Goal: Task Accomplishment & Management: Use online tool/utility

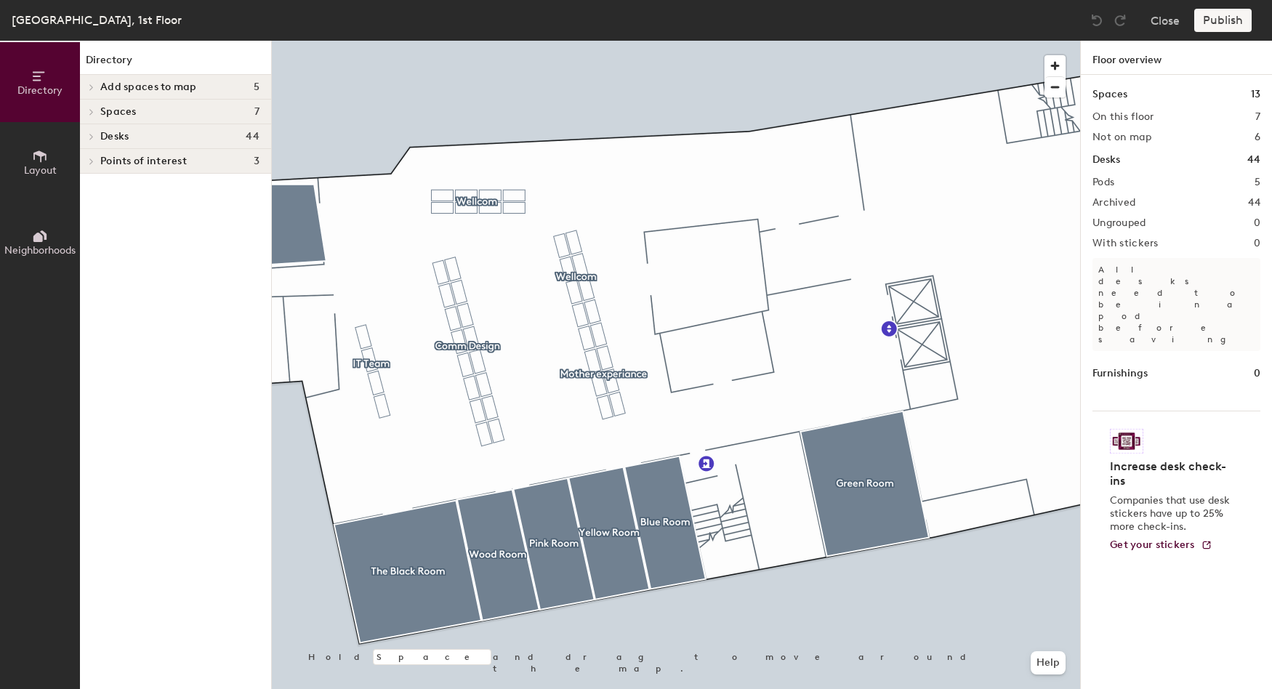
click at [91, 109] on icon at bounding box center [91, 112] width 3 height 6
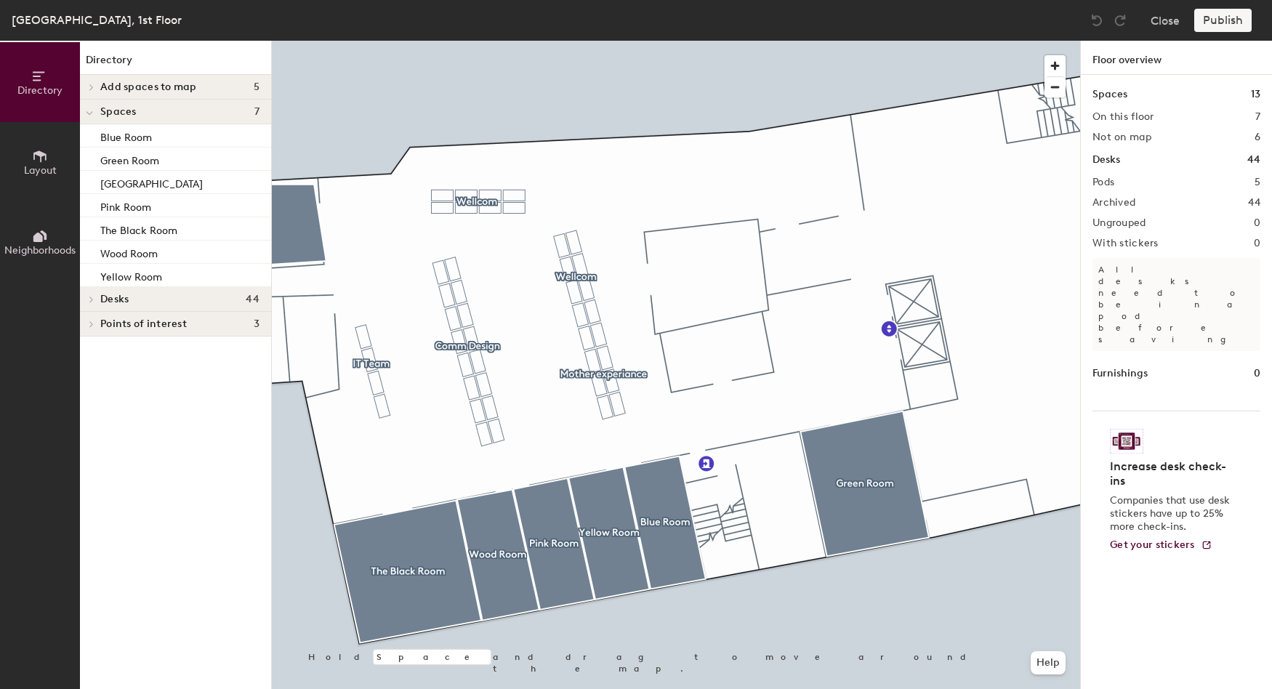
click at [88, 105] on div at bounding box center [89, 113] width 7 height 16
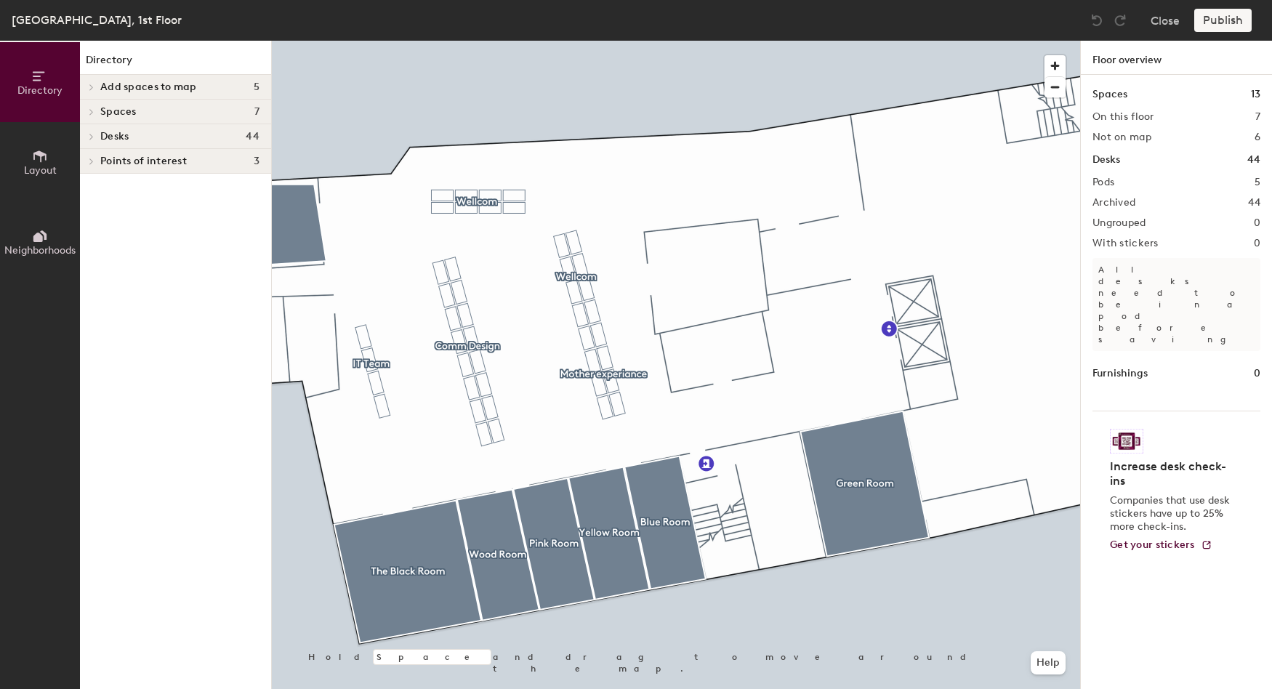
click at [92, 84] on icon at bounding box center [92, 87] width 6 height 7
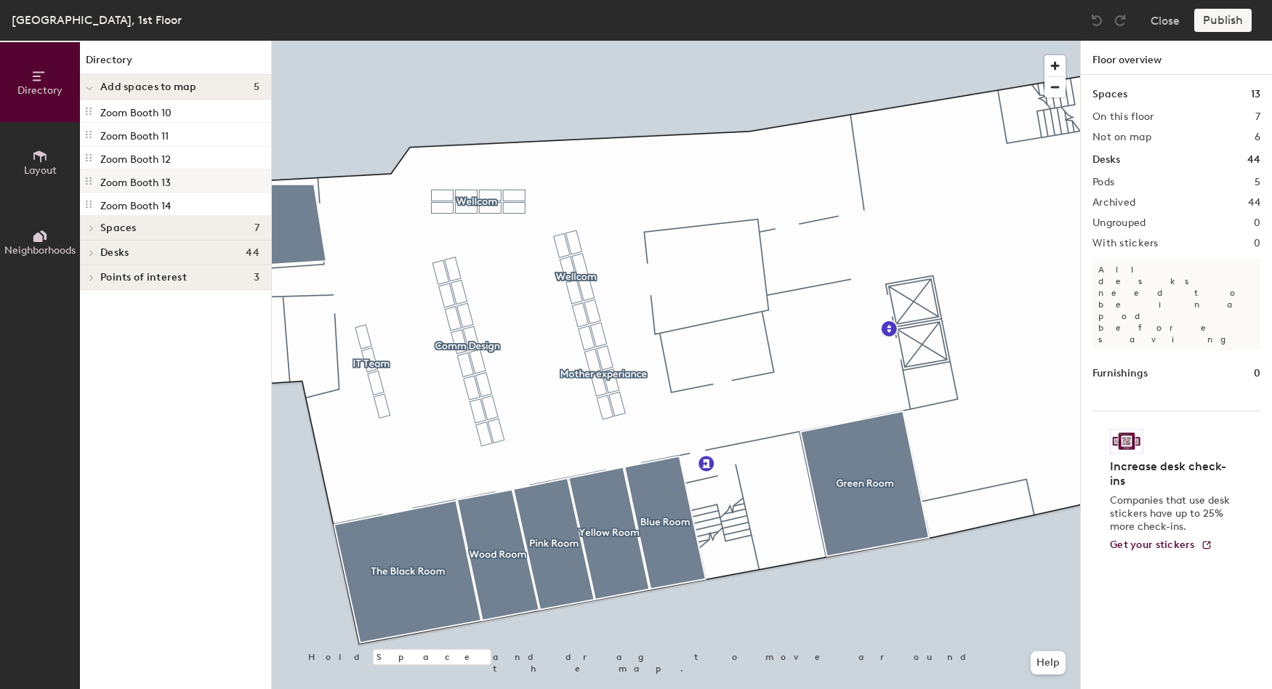
click at [143, 186] on p "Zoom Booth 13" at bounding box center [135, 180] width 70 height 17
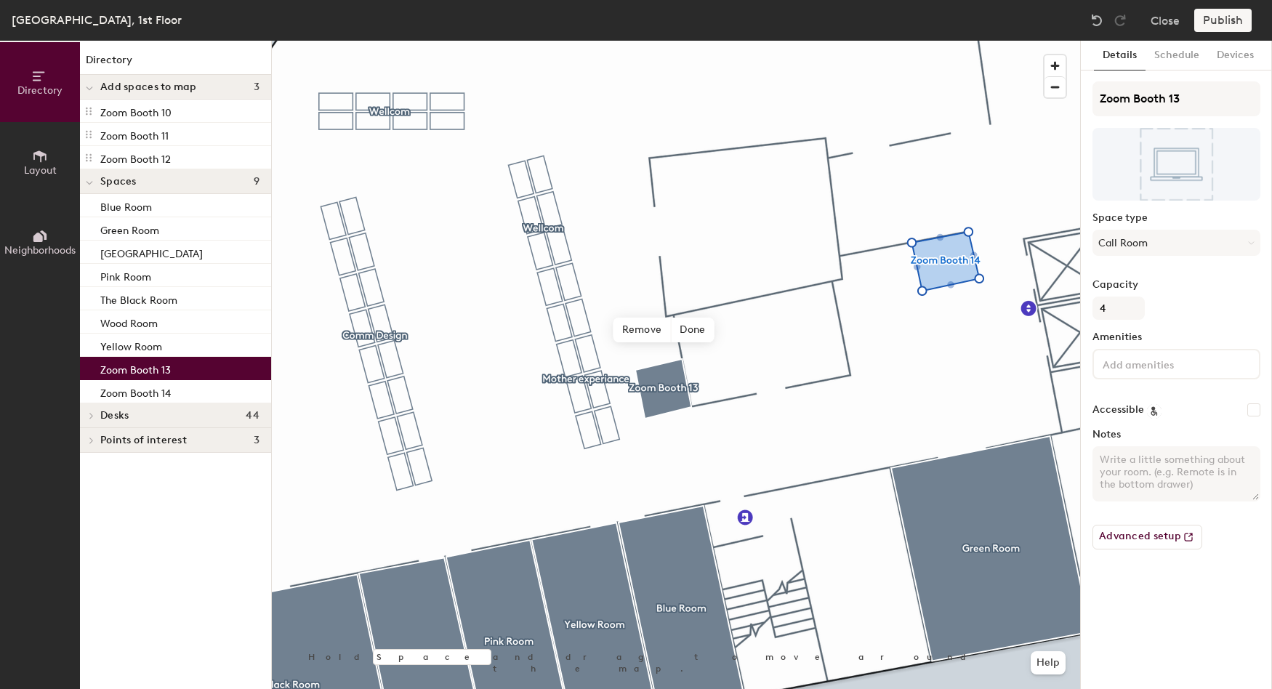
click at [174, 366] on div "Zoom Booth 13" at bounding box center [175, 368] width 191 height 23
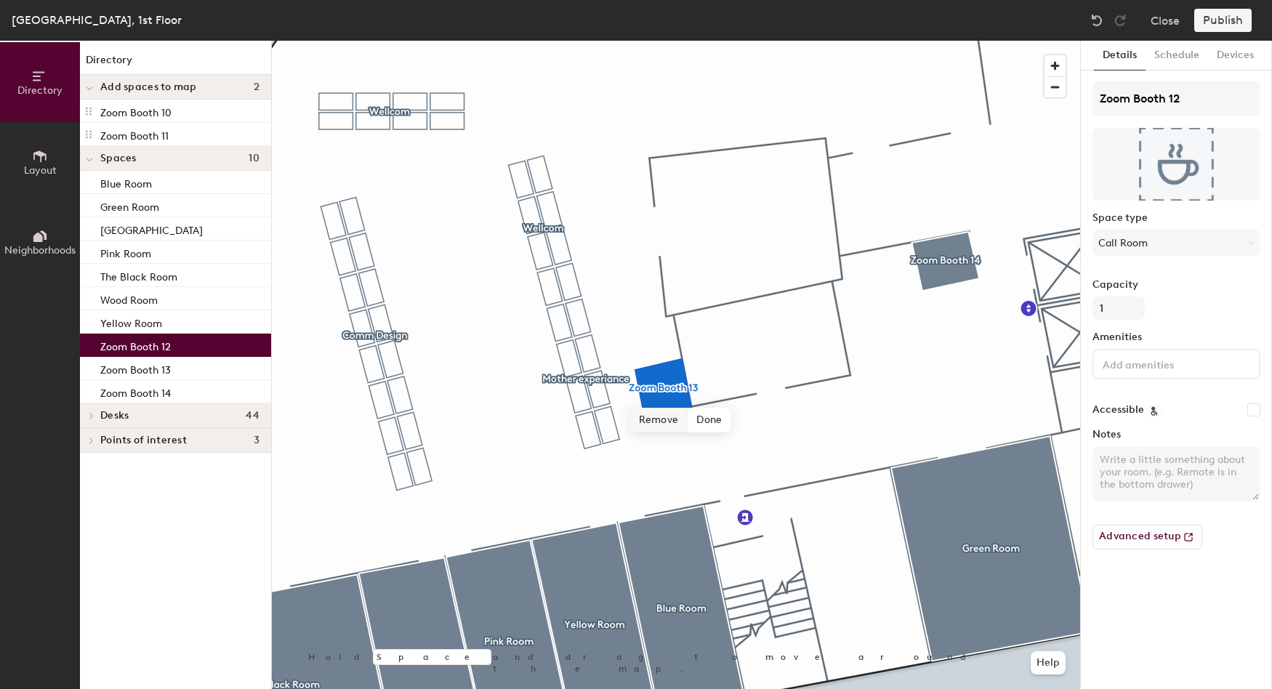
click at [673, 424] on span "Remove" at bounding box center [659, 420] width 58 height 25
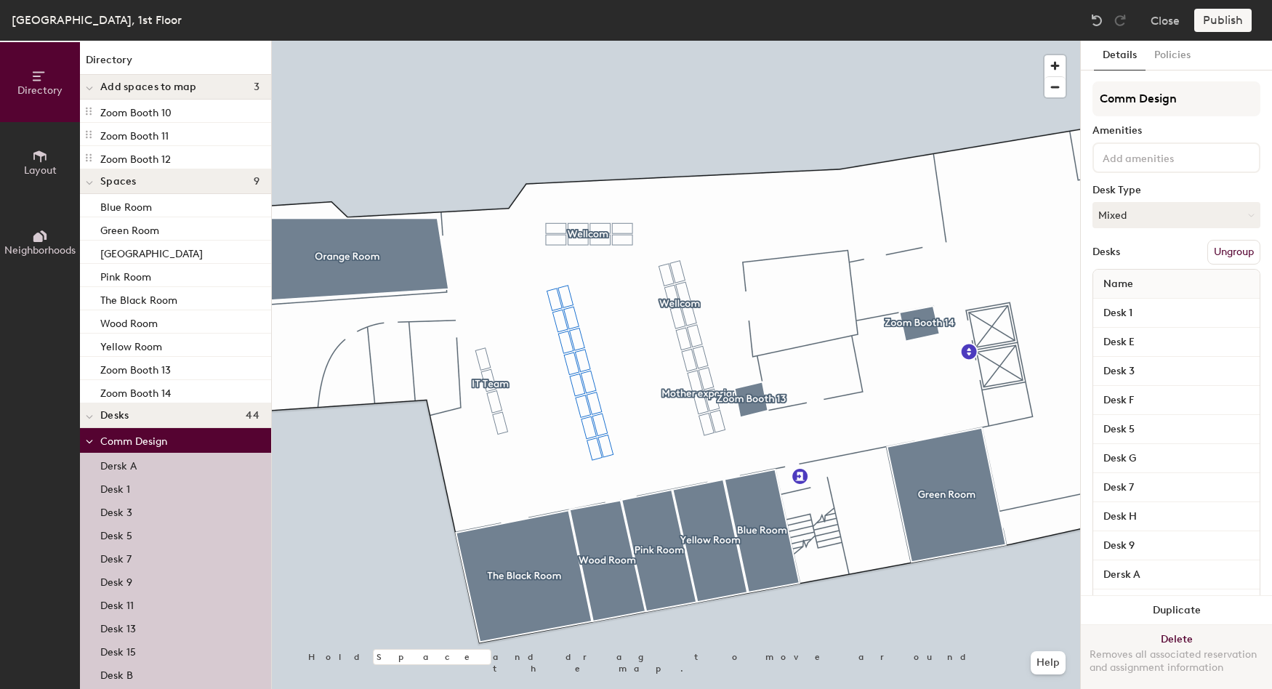
click at [1161, 626] on button "Delete Removes all associated reservation and assignment information" at bounding box center [1176, 657] width 191 height 64
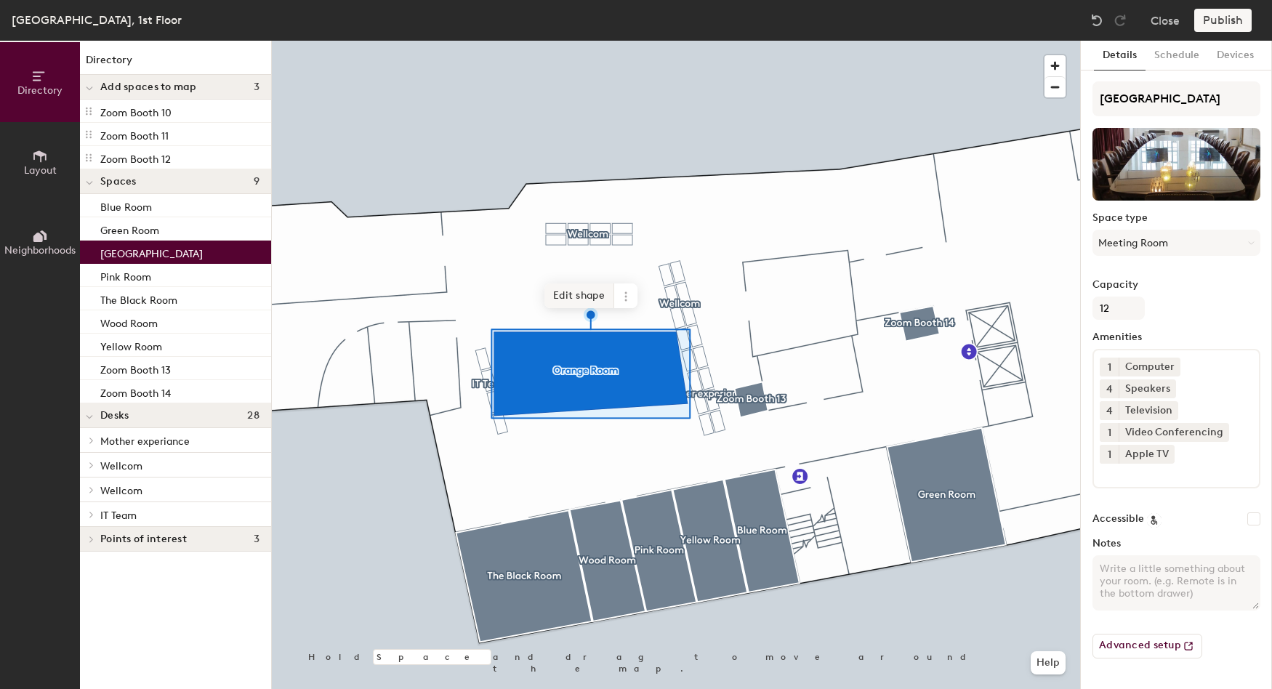
click at [589, 302] on span "Edit shape" at bounding box center [579, 295] width 70 height 25
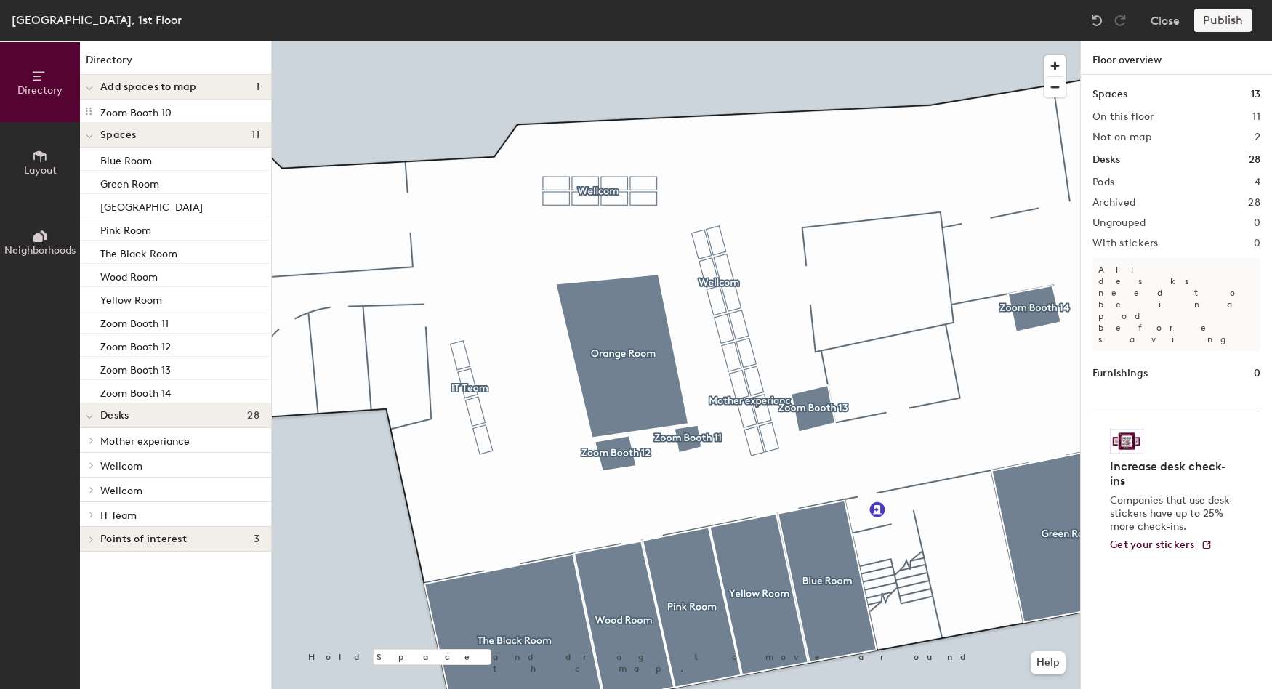
click at [624, 41] on div at bounding box center [676, 41] width 808 height 0
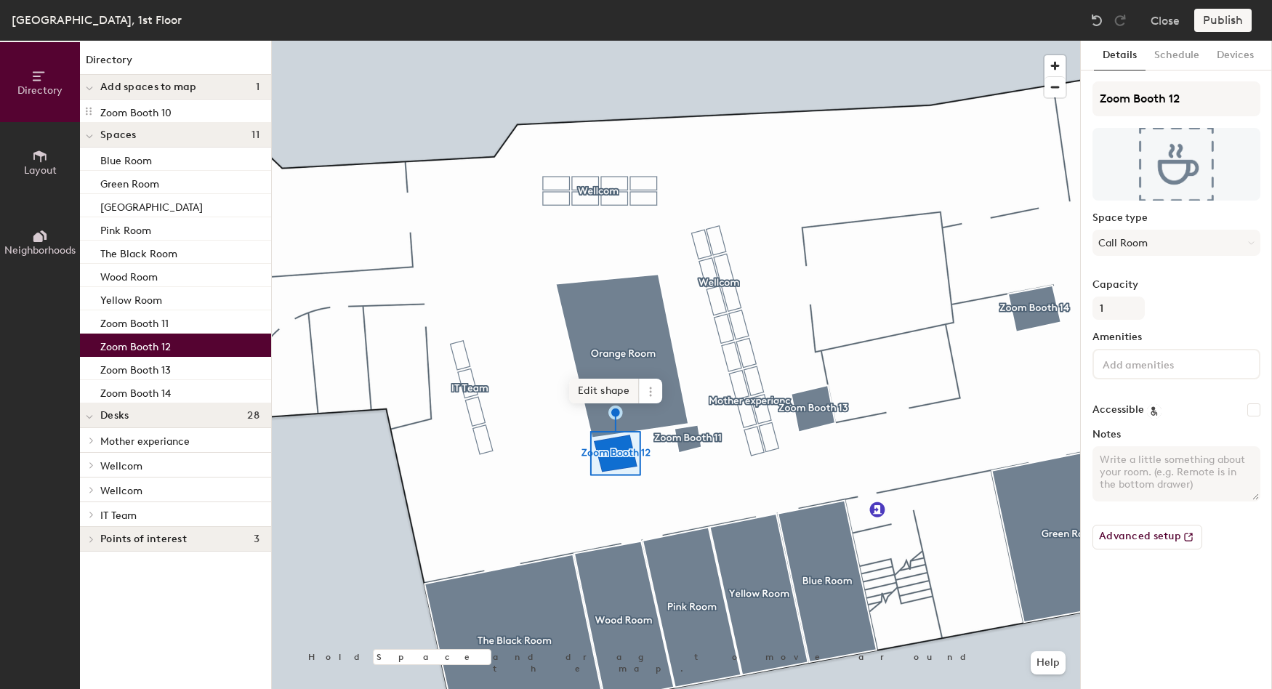
click at [605, 387] on span "Edit shape" at bounding box center [604, 391] width 70 height 25
click at [629, 416] on span "Done" at bounding box center [637, 412] width 43 height 25
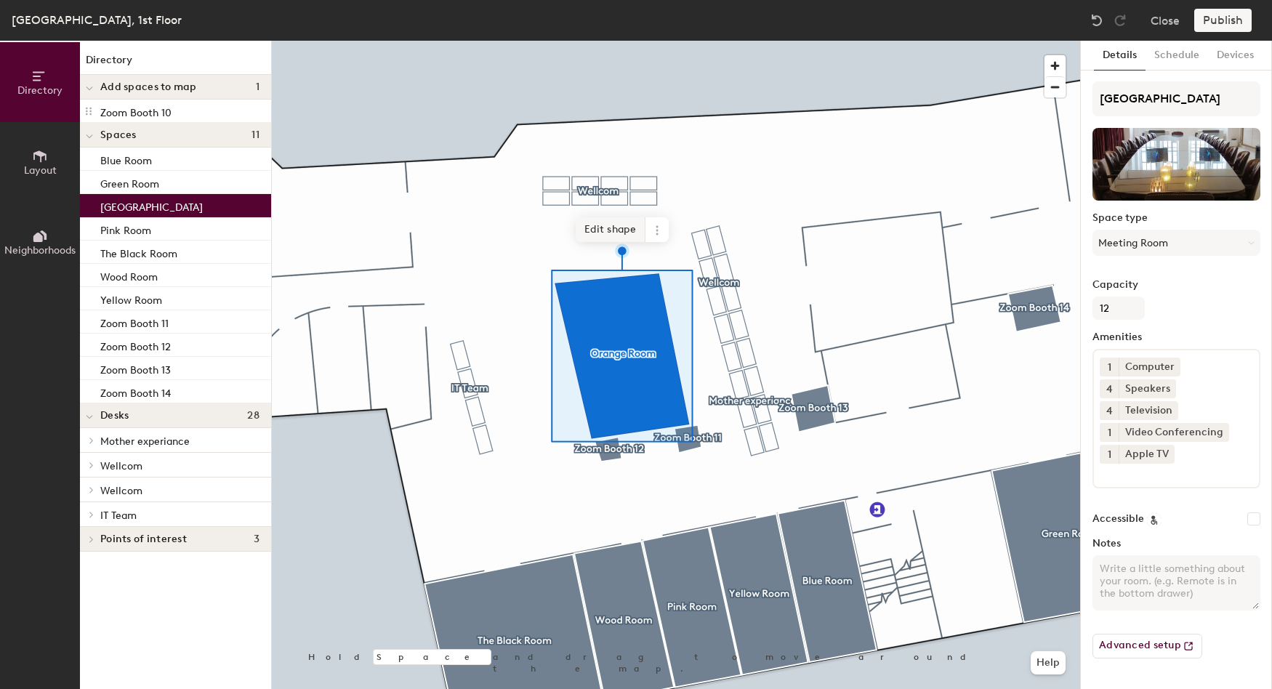
click at [608, 236] on span "Edit shape" at bounding box center [611, 229] width 70 height 25
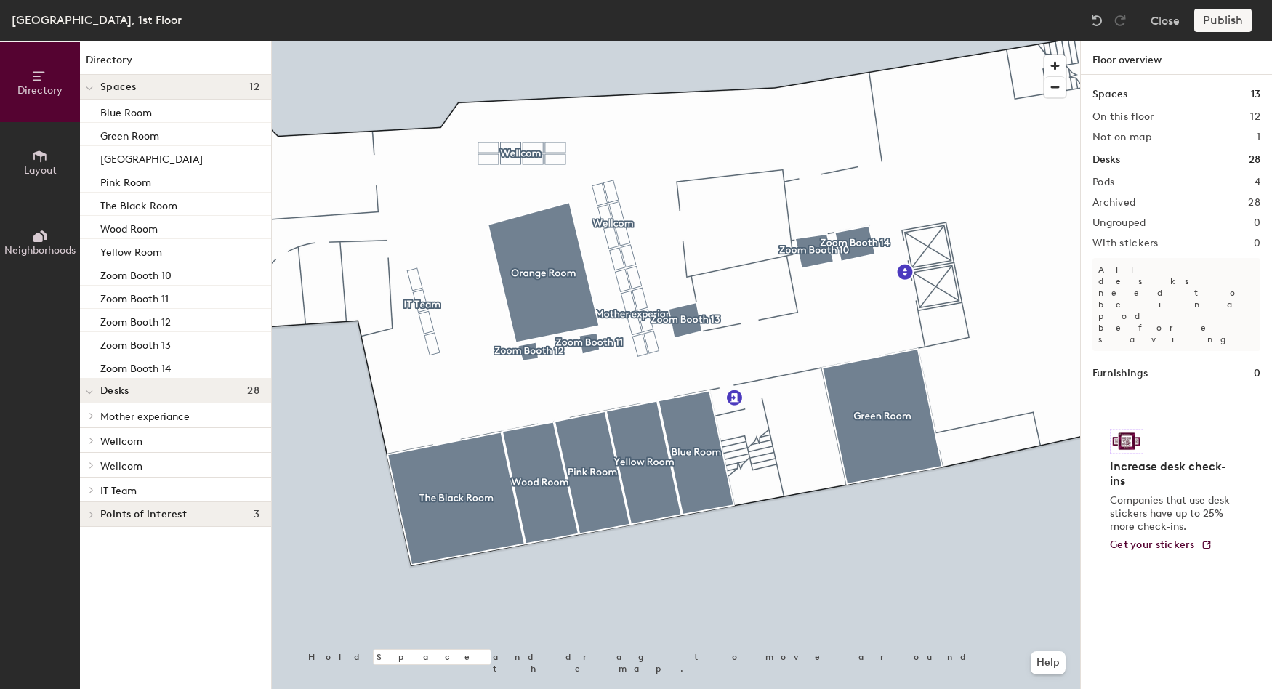
click at [1222, 15] on div "Publish" at bounding box center [1227, 20] width 66 height 23
click at [1227, 21] on div "Publish" at bounding box center [1227, 20] width 66 height 23
click at [1219, 24] on div "Publish" at bounding box center [1227, 20] width 66 height 23
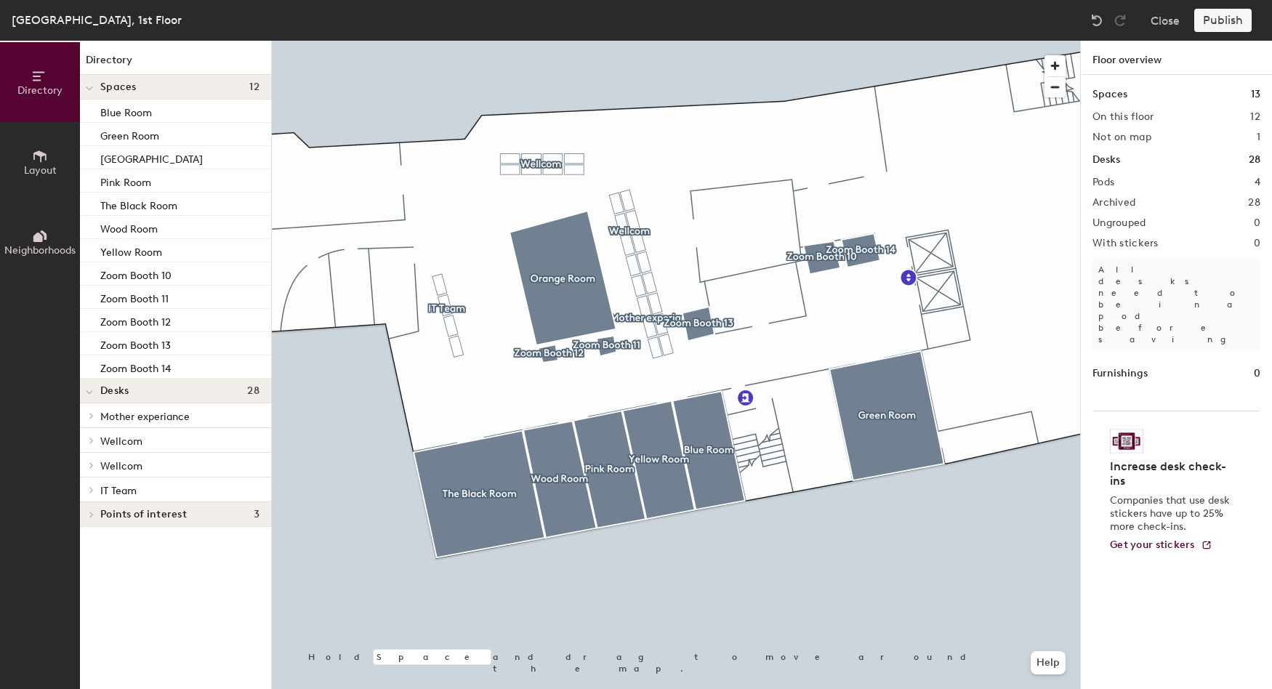
click at [49, 166] on span "Layout" at bounding box center [40, 170] width 33 height 12
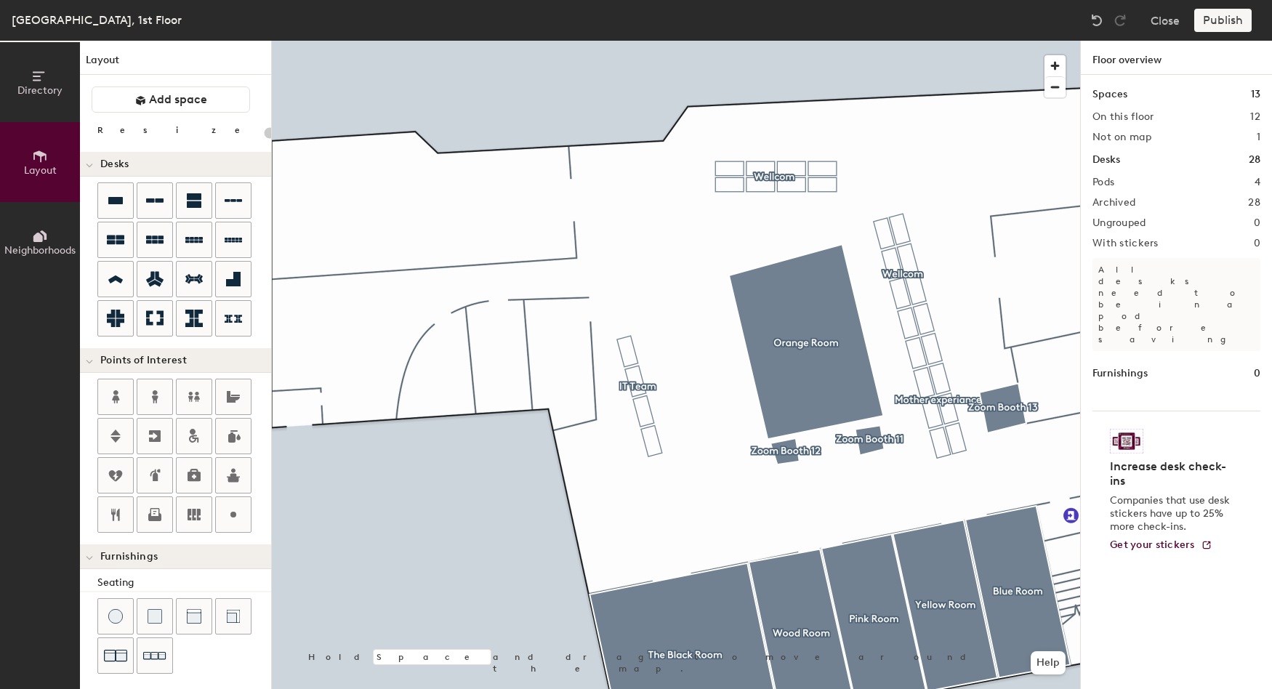
click at [62, 226] on button "Neighborhoods" at bounding box center [40, 242] width 80 height 80
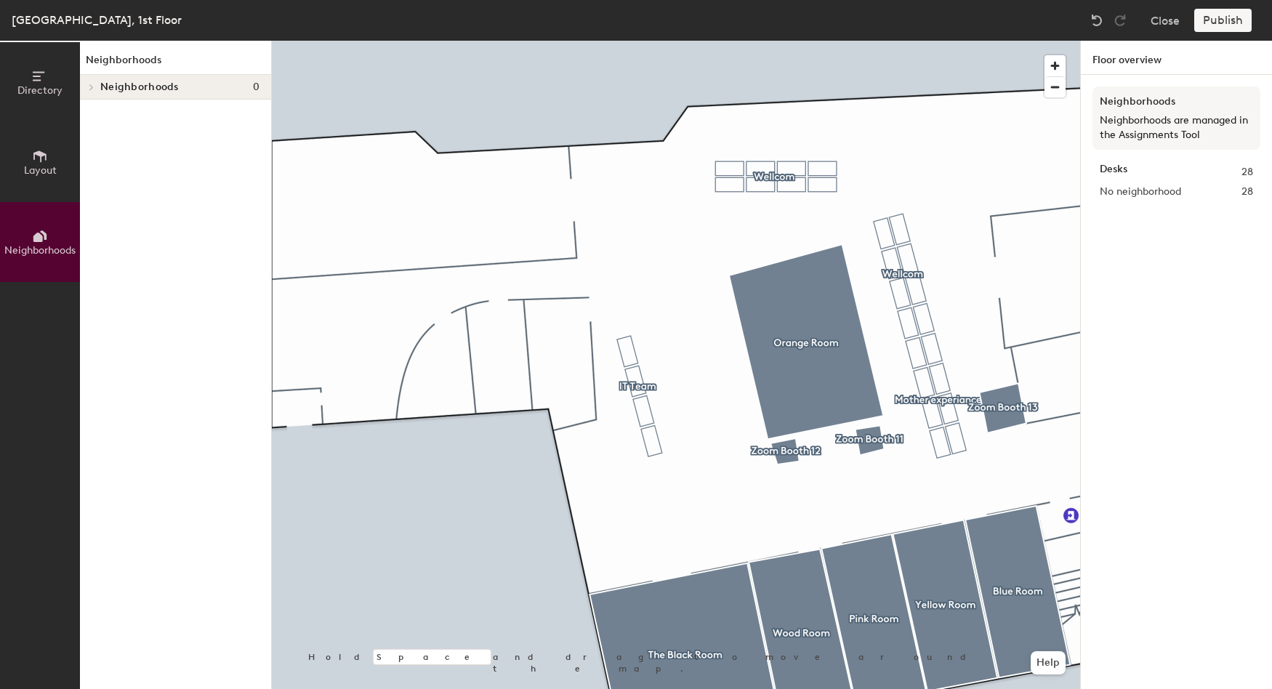
click at [44, 160] on icon at bounding box center [40, 156] width 16 height 16
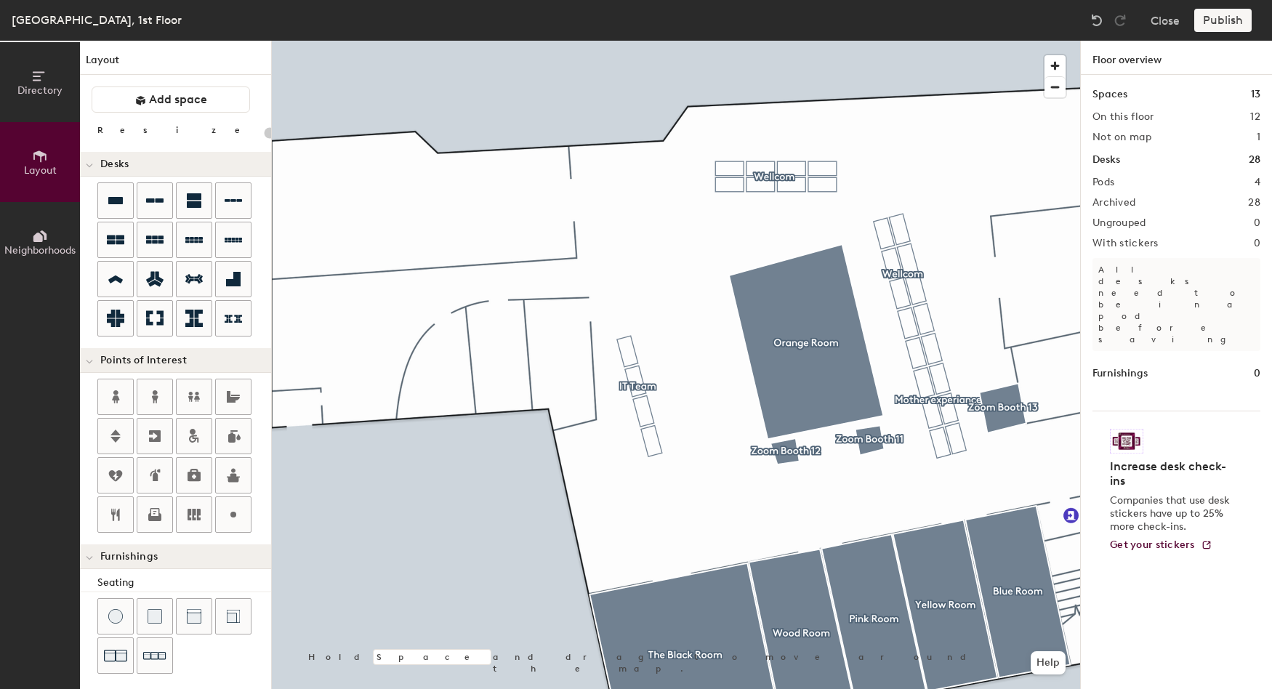
click at [1202, 25] on div "Publish" at bounding box center [1227, 20] width 66 height 23
click at [1214, 20] on div "Publish" at bounding box center [1227, 20] width 66 height 23
click at [1218, 17] on div "Publish" at bounding box center [1227, 20] width 66 height 23
click at [1167, 22] on button "Close" at bounding box center [1164, 20] width 29 height 23
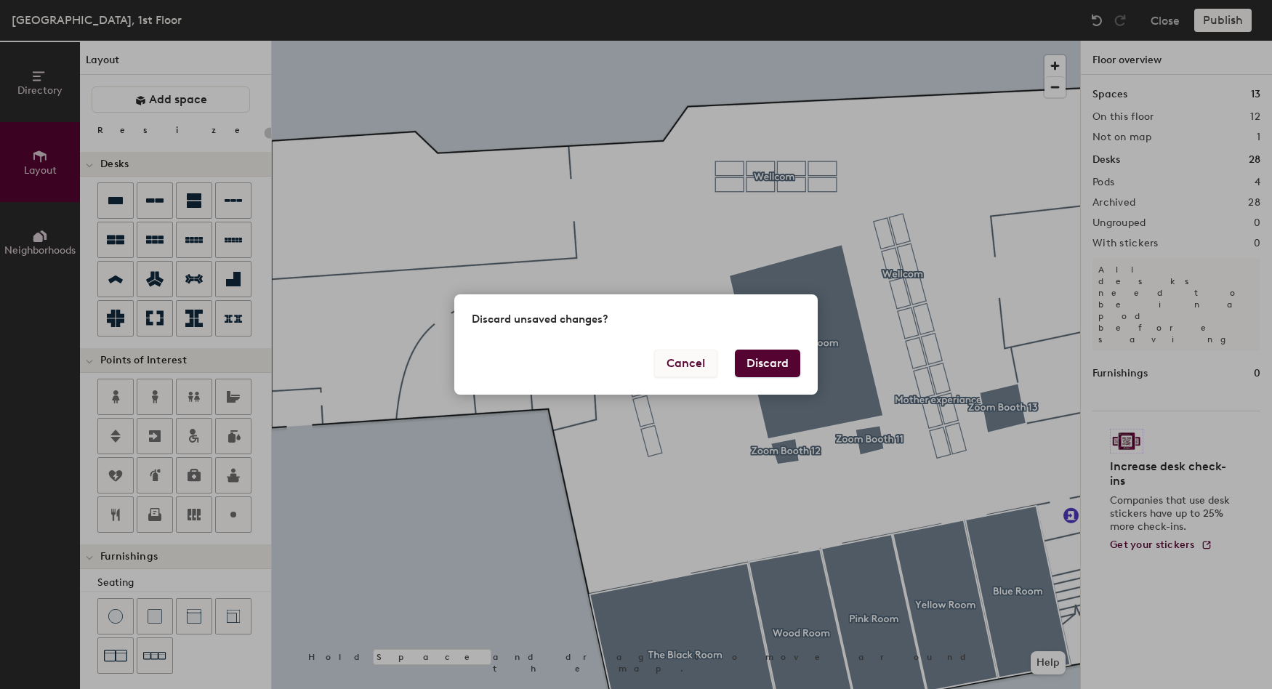
click at [687, 366] on button "Cancel" at bounding box center [685, 364] width 63 height 28
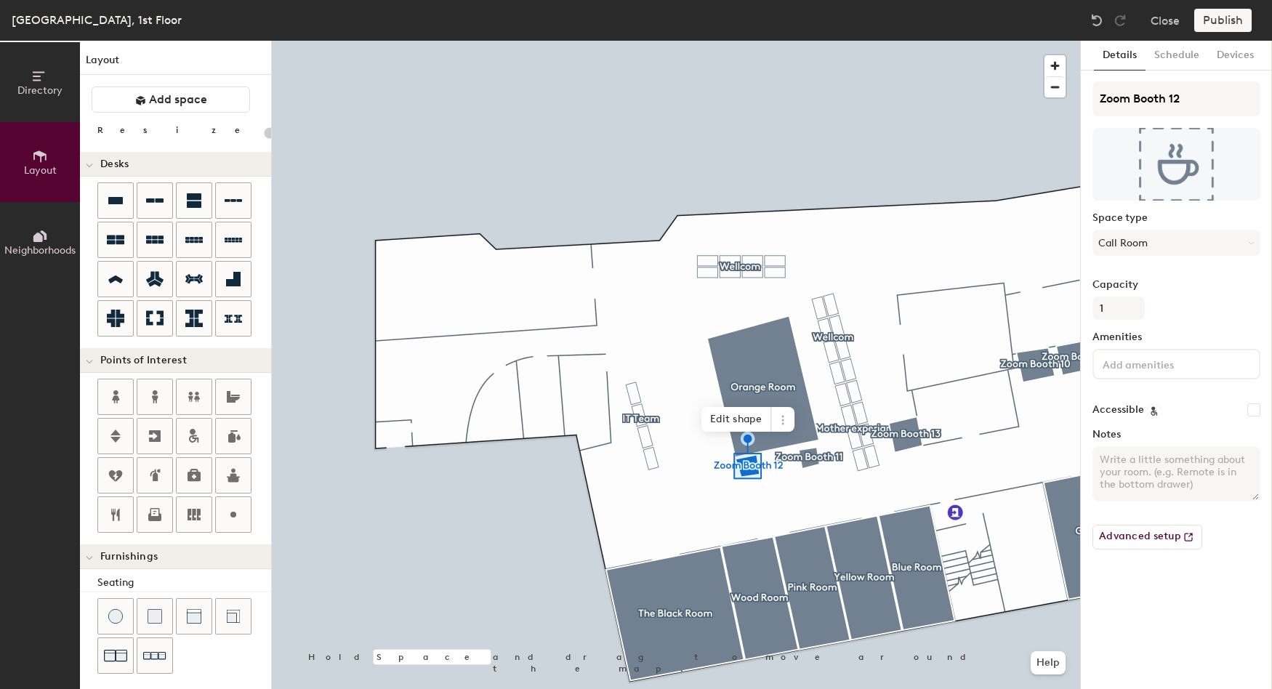
type input "20"
click at [1218, 12] on div "Publish" at bounding box center [1227, 20] width 66 height 23
click at [1182, 50] on button "Schedule" at bounding box center [1176, 56] width 62 height 30
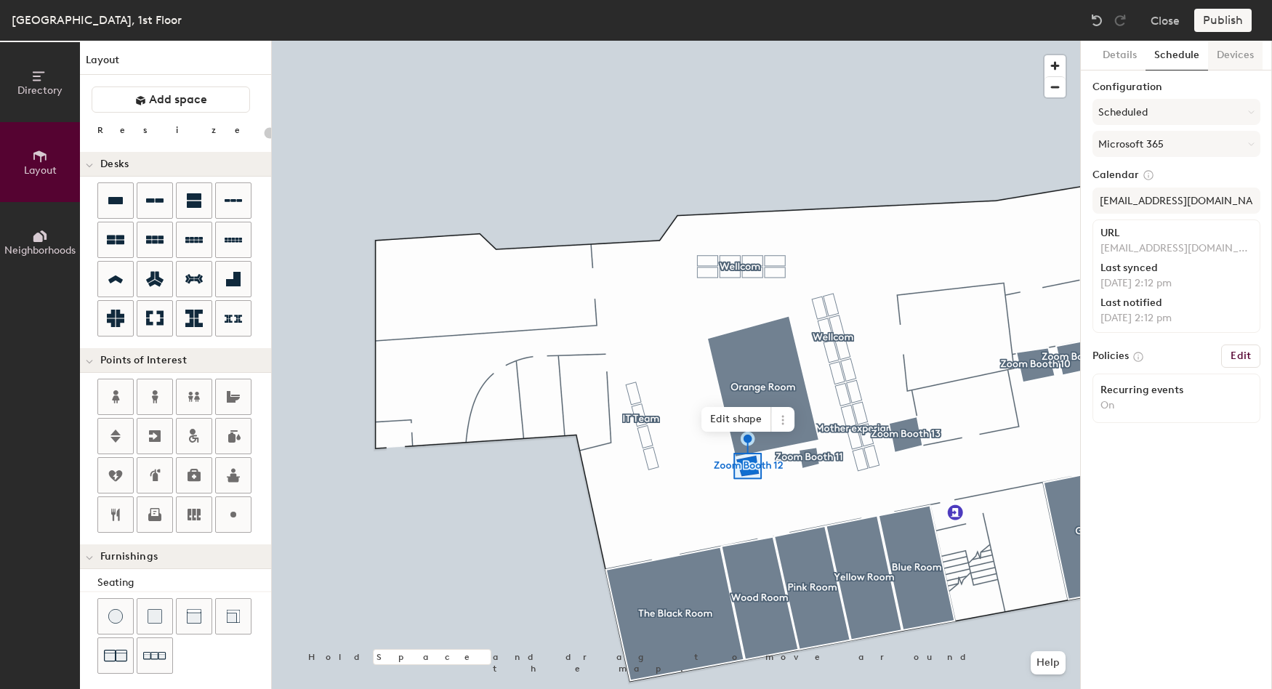
click at [1219, 50] on button "Devices" at bounding box center [1235, 56] width 55 height 30
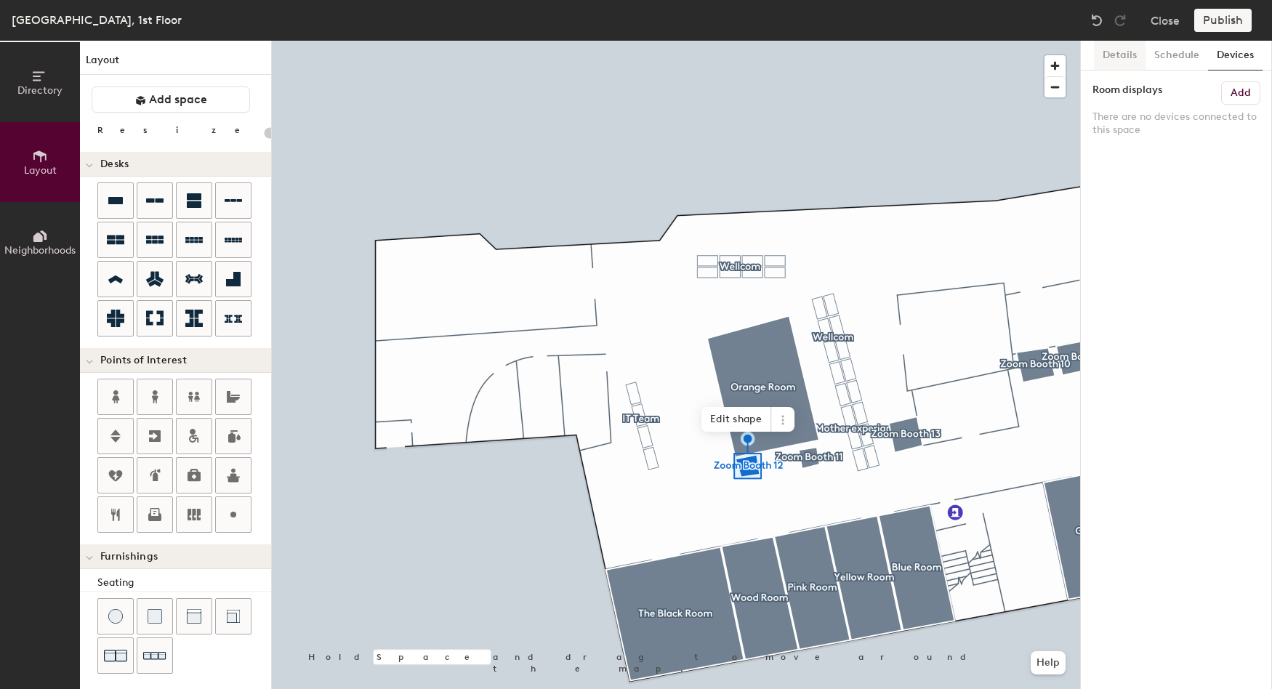
click at [1119, 54] on button "Details" at bounding box center [1120, 56] width 52 height 30
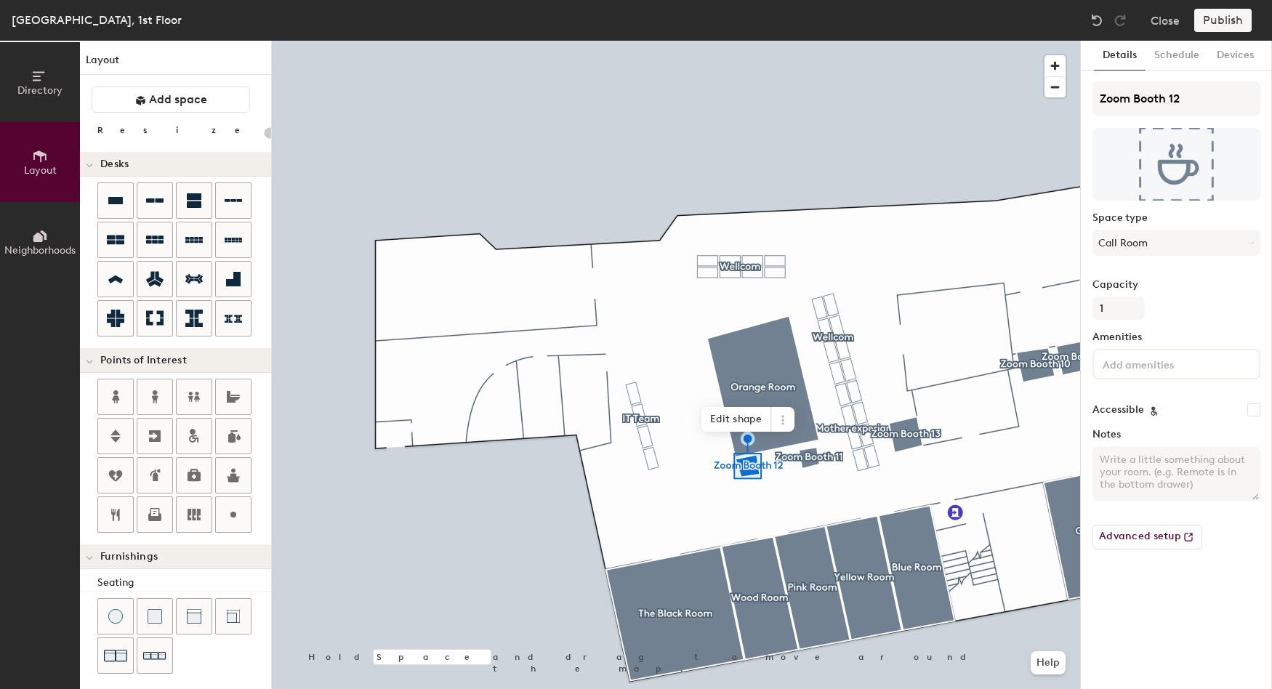
click at [62, 78] on button "Directory" at bounding box center [40, 82] width 80 height 80
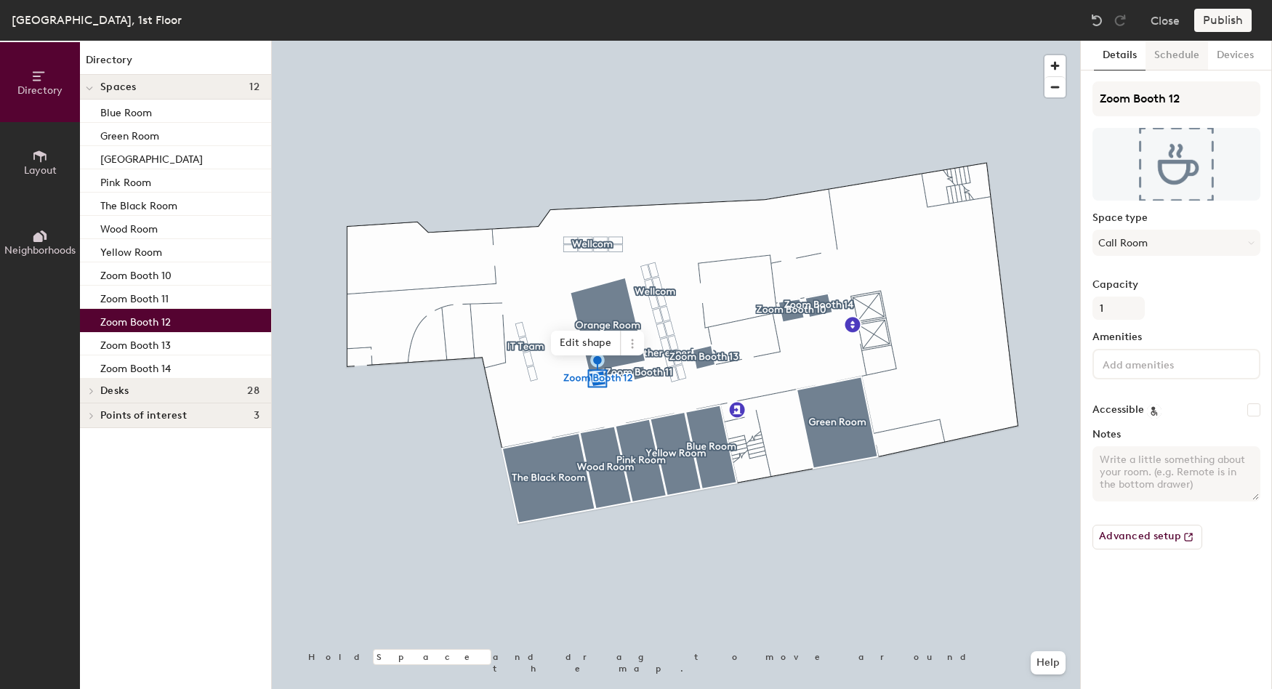
click at [1185, 42] on button "Schedule" at bounding box center [1176, 56] width 62 height 30
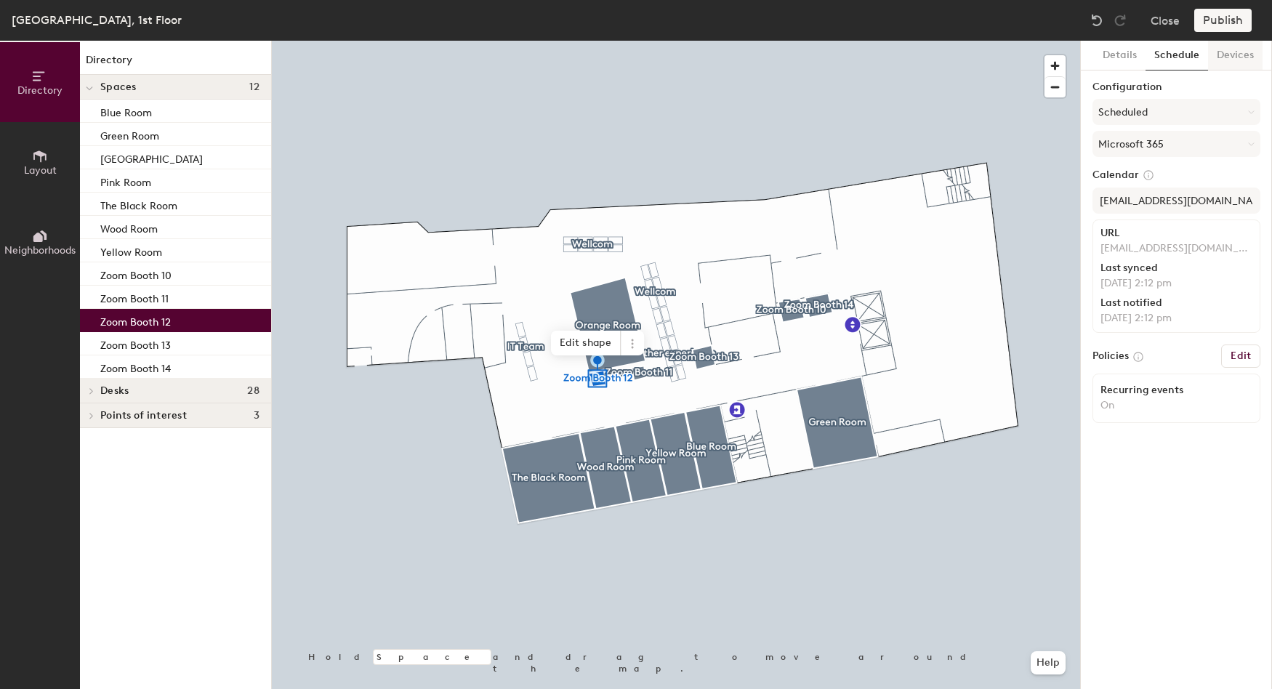
click at [1230, 53] on button "Devices" at bounding box center [1235, 56] width 55 height 30
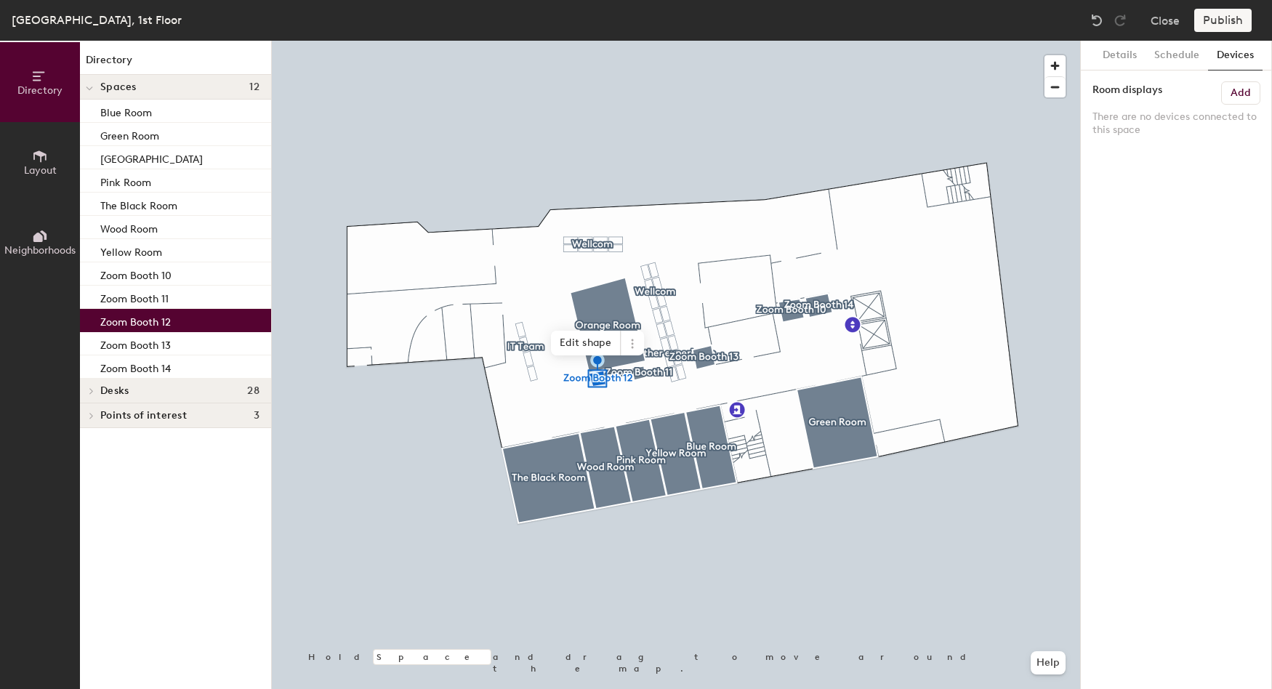
click at [1234, 18] on div "Publish" at bounding box center [1227, 20] width 66 height 23
click at [145, 466] on div "Directory Spaces 12 Blue Room Green Room Orange Room Pink Room The Black Room W…" at bounding box center [175, 365] width 191 height 648
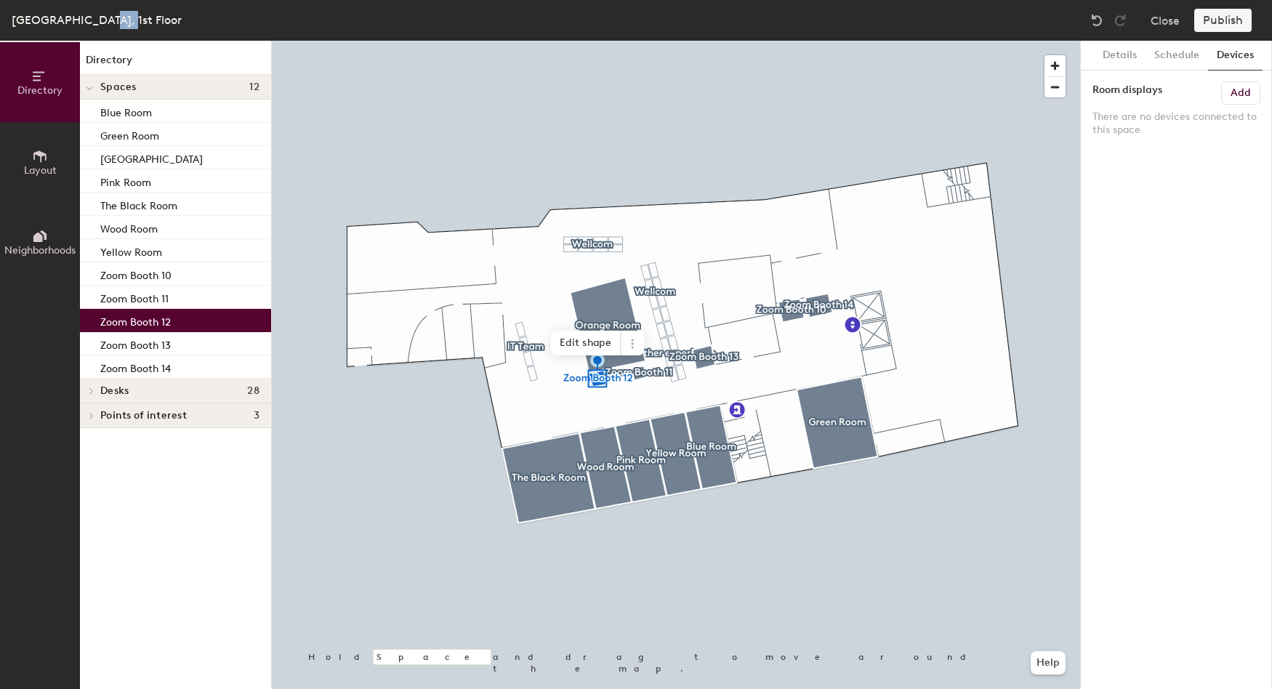
drag, startPoint x: 86, startPoint y: 21, endPoint x: 112, endPoint y: 16, distance: 25.9
click at [112, 16] on div "[GEOGRAPHIC_DATA], 1st Floor" at bounding box center [97, 20] width 170 height 18
click at [1233, 25] on div "Publish" at bounding box center [1227, 20] width 66 height 23
drag, startPoint x: 1233, startPoint y: 25, endPoint x: 1181, endPoint y: 22, distance: 51.7
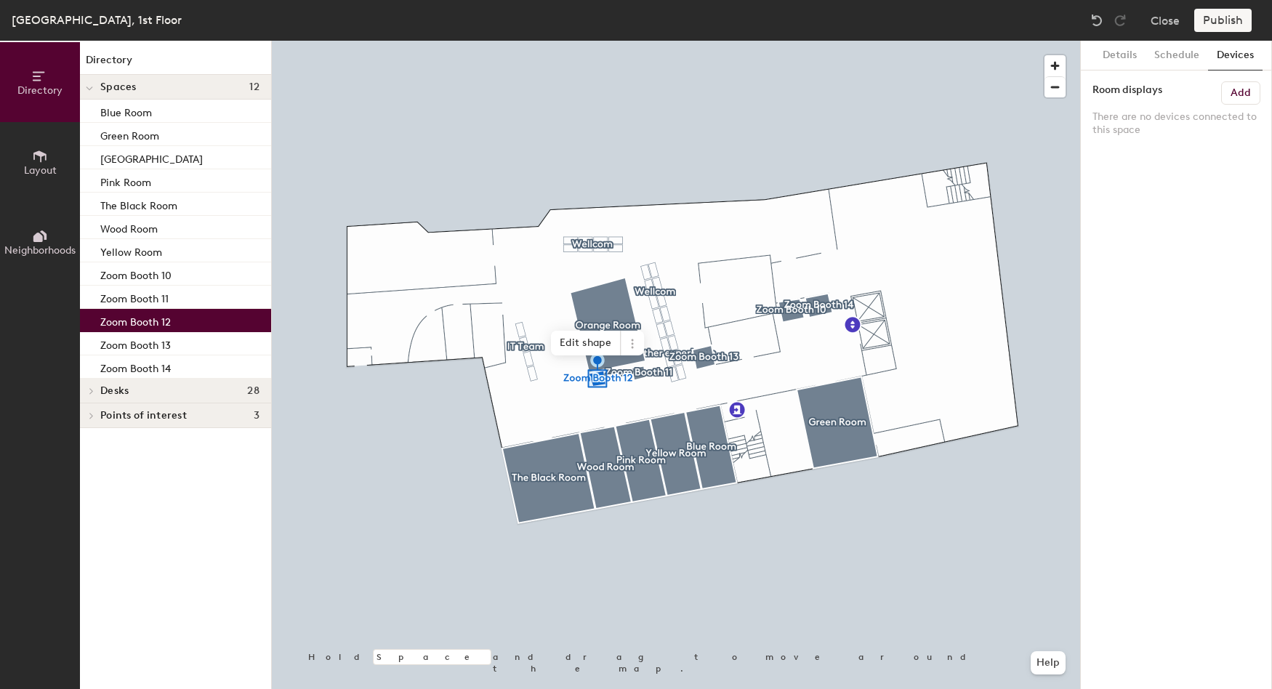
click at [1232, 25] on div "Publish" at bounding box center [1227, 20] width 66 height 23
click at [1181, 22] on div "Close Publish" at bounding box center [1172, 20] width 175 height 23
click at [1172, 23] on button "Close" at bounding box center [1164, 20] width 29 height 23
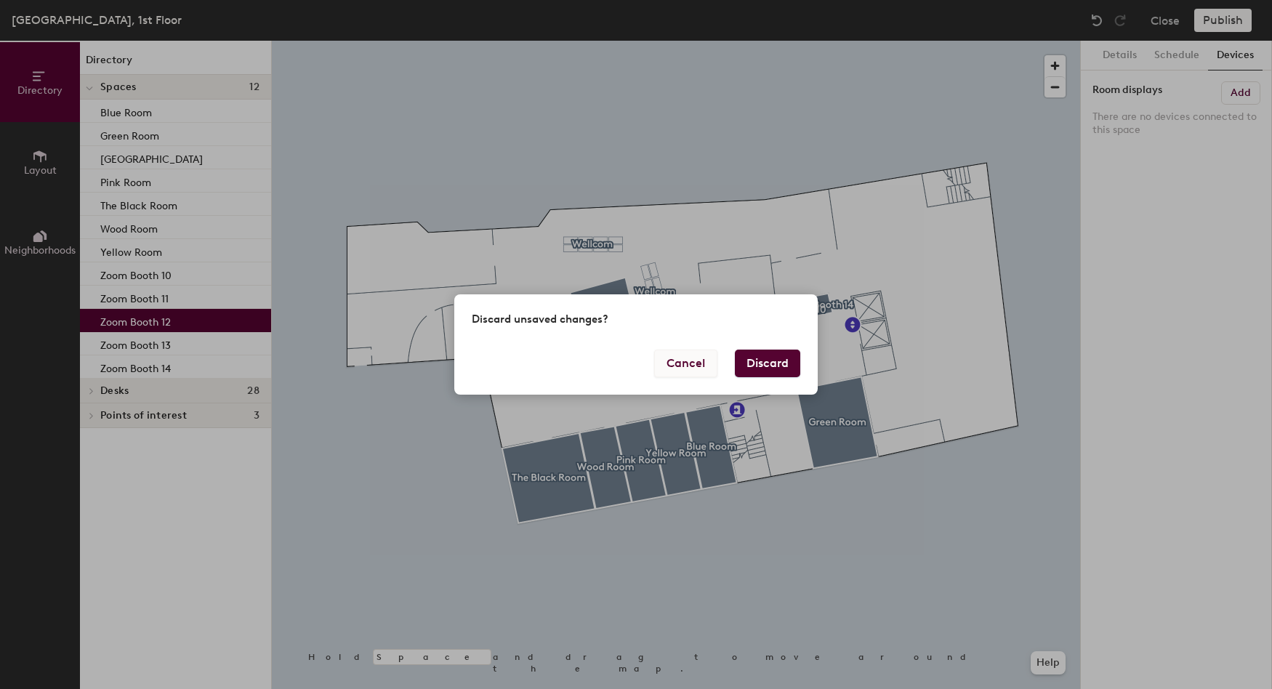
click at [680, 369] on button "Cancel" at bounding box center [685, 364] width 63 height 28
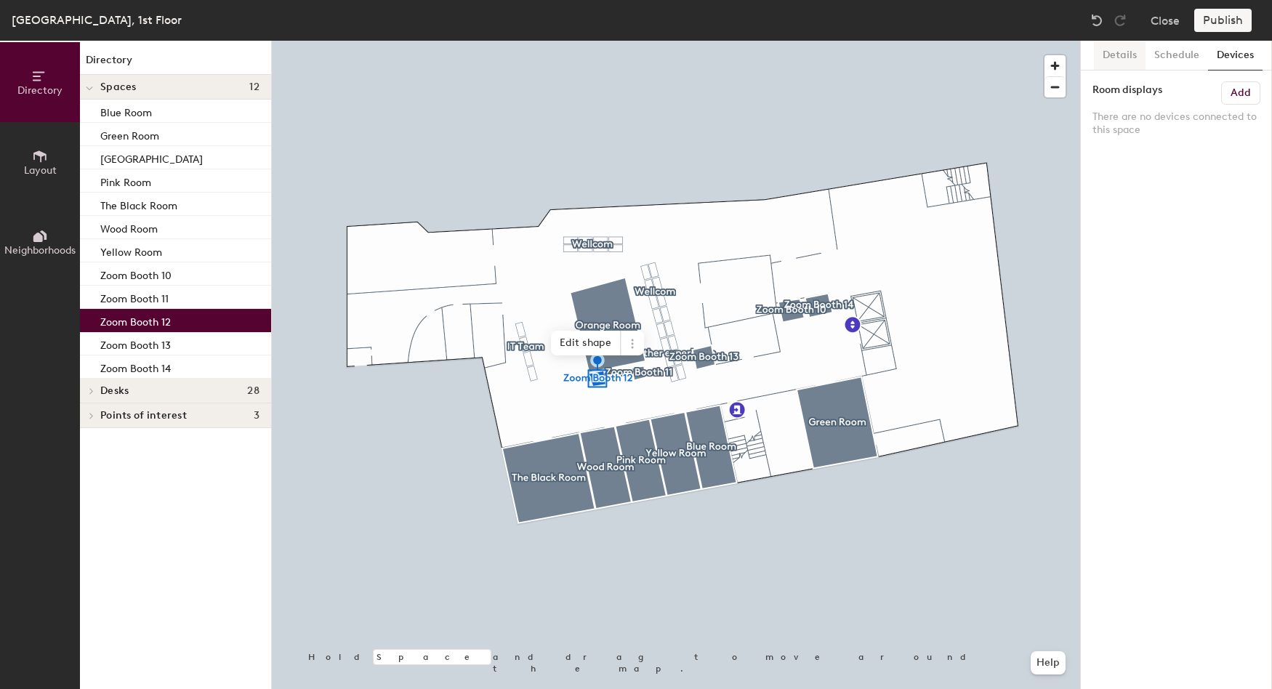
click at [1111, 47] on button "Details" at bounding box center [1120, 56] width 52 height 30
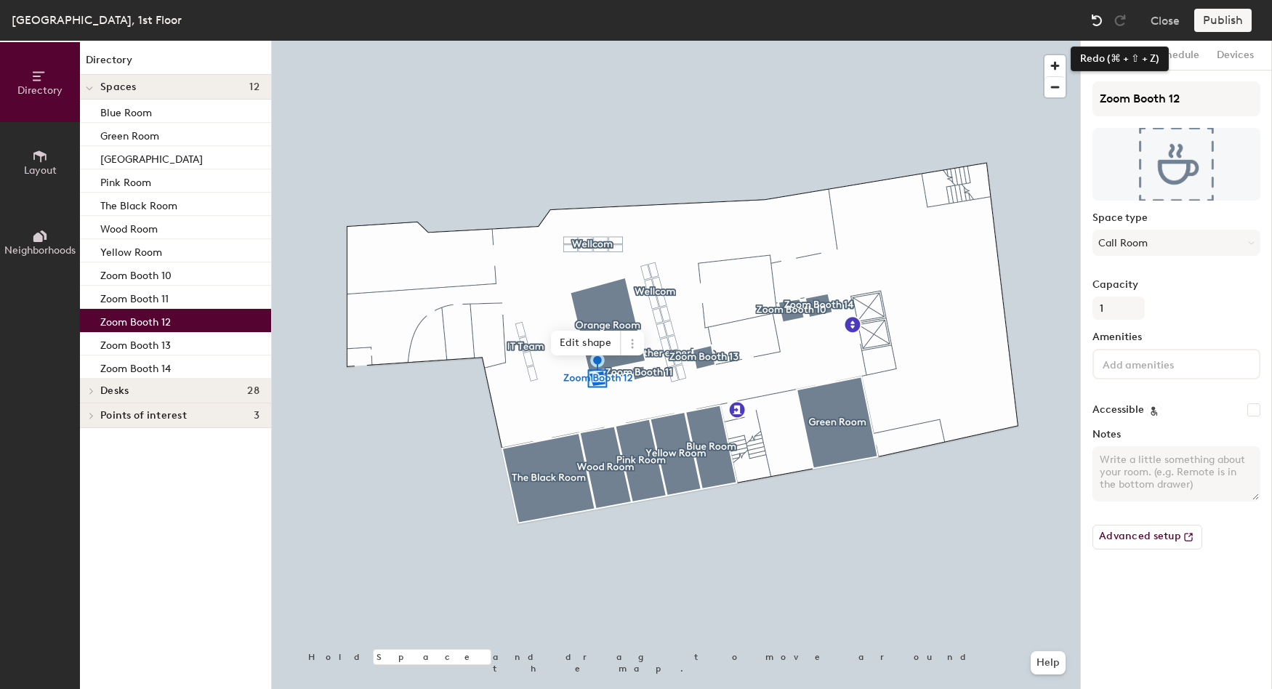
click at [1096, 17] on img at bounding box center [1096, 20] width 15 height 15
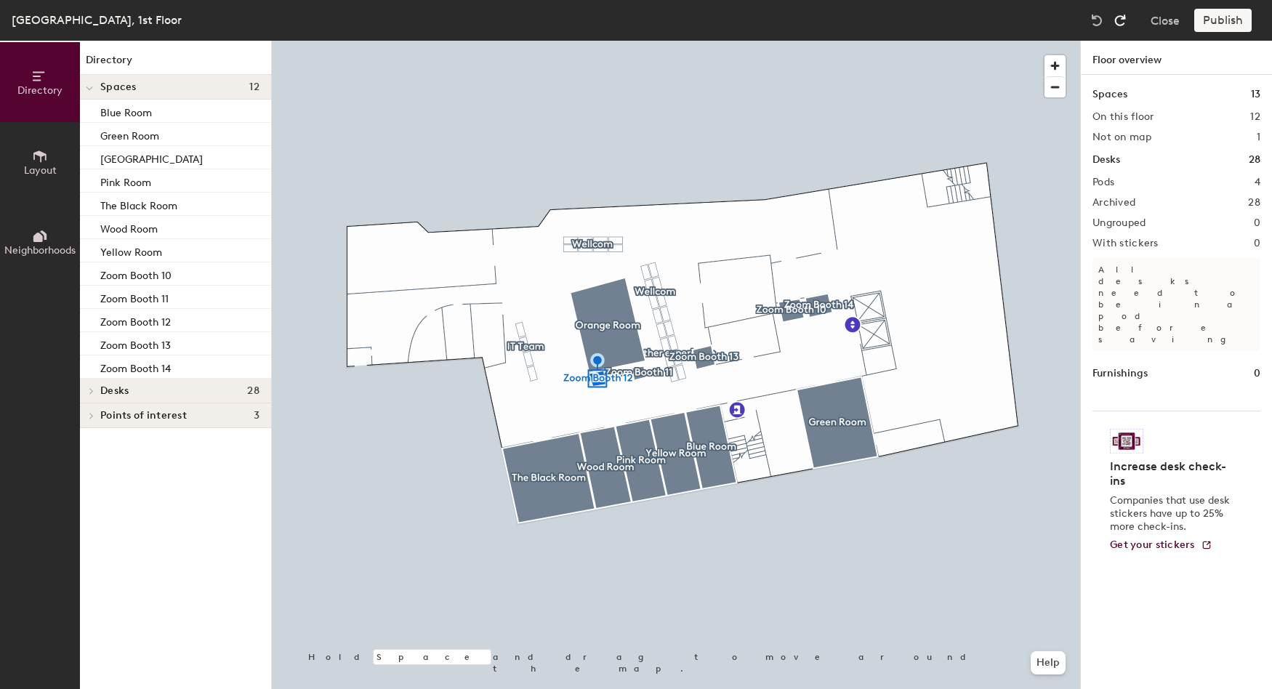
click at [1118, 17] on img at bounding box center [1120, 20] width 15 height 15
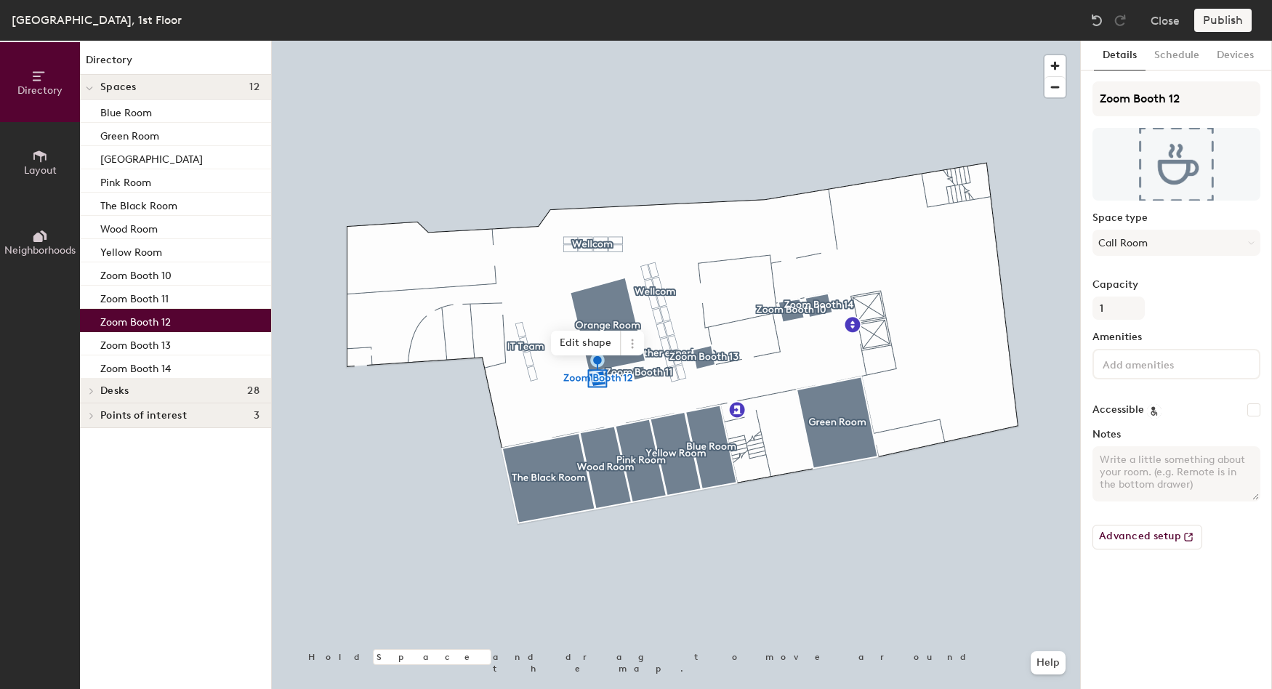
click at [1199, 20] on div "Publish" at bounding box center [1227, 20] width 66 height 23
click at [1215, 17] on div "Publish" at bounding box center [1227, 20] width 66 height 23
click at [1221, 23] on div "Publish" at bounding box center [1227, 20] width 66 height 23
drag, startPoint x: 1221, startPoint y: 23, endPoint x: 1234, endPoint y: 20, distance: 13.6
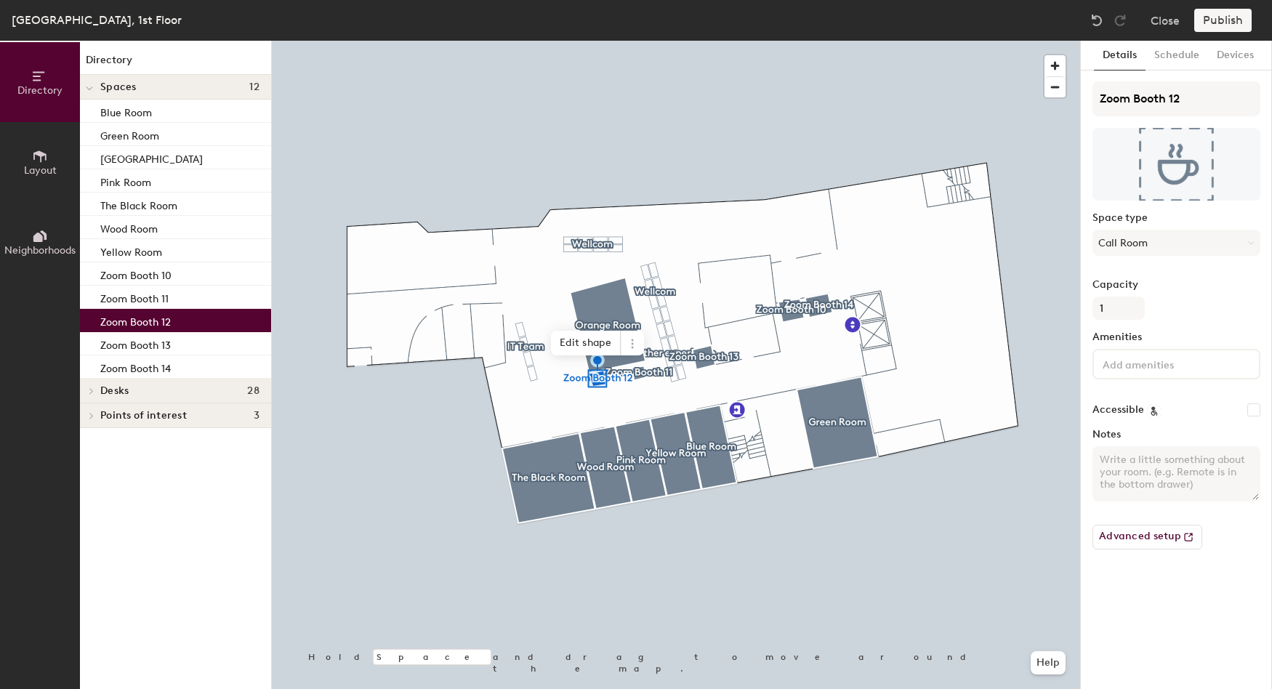
click at [1224, 23] on div "Publish" at bounding box center [1227, 20] width 66 height 23
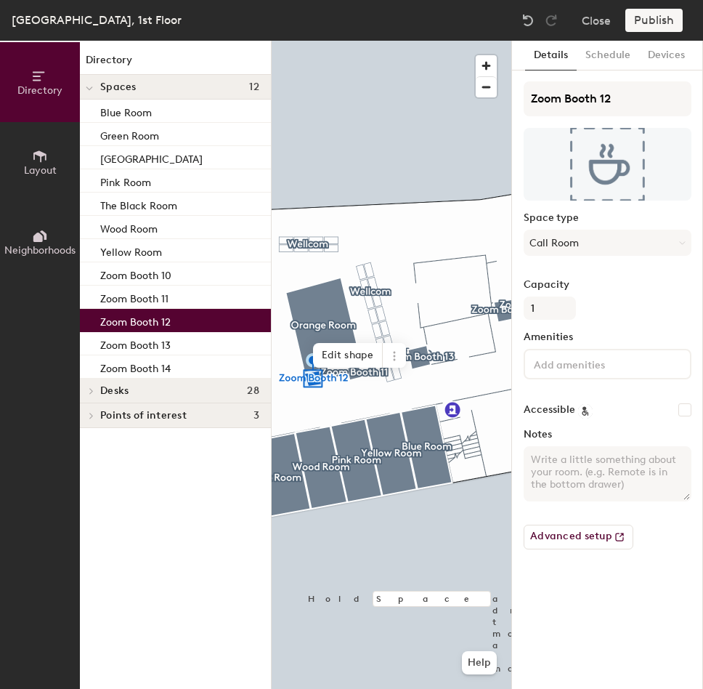
click at [667, 22] on div "Publish" at bounding box center [659, 20] width 66 height 23
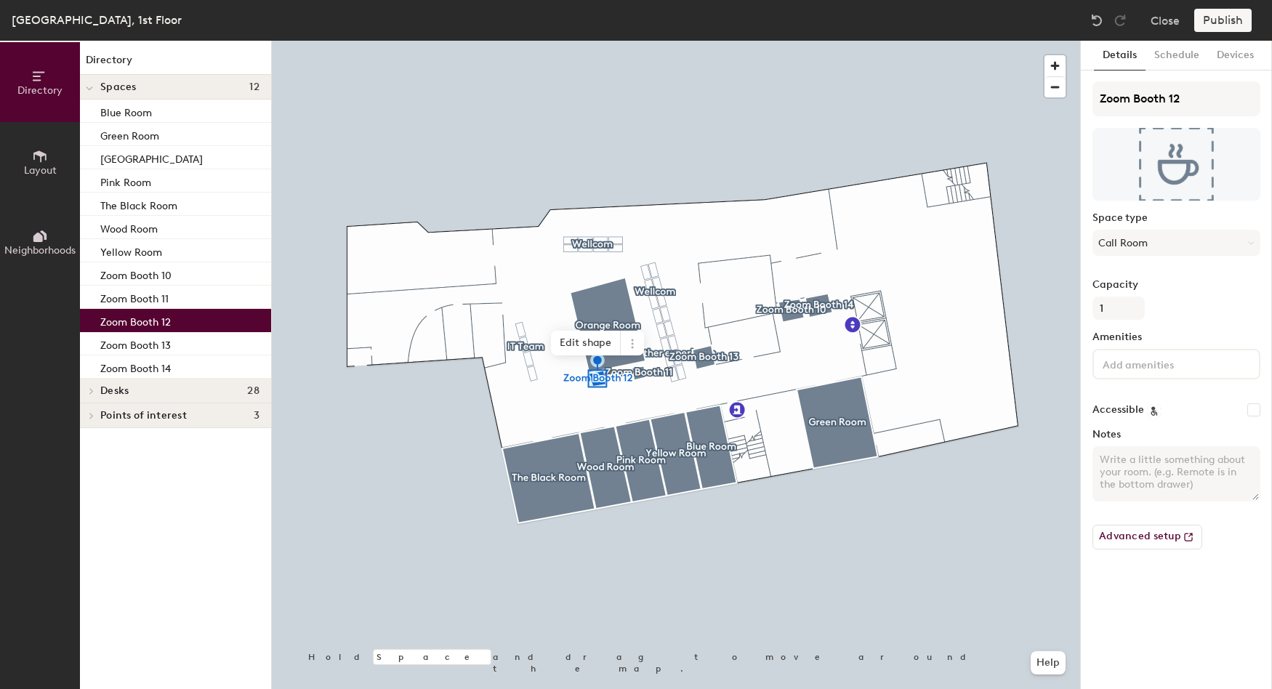
click at [1230, 28] on div "Publish" at bounding box center [1227, 20] width 66 height 23
click at [1219, 20] on div "Publish" at bounding box center [1227, 20] width 66 height 23
click at [1171, 23] on button "Close" at bounding box center [1164, 20] width 29 height 23
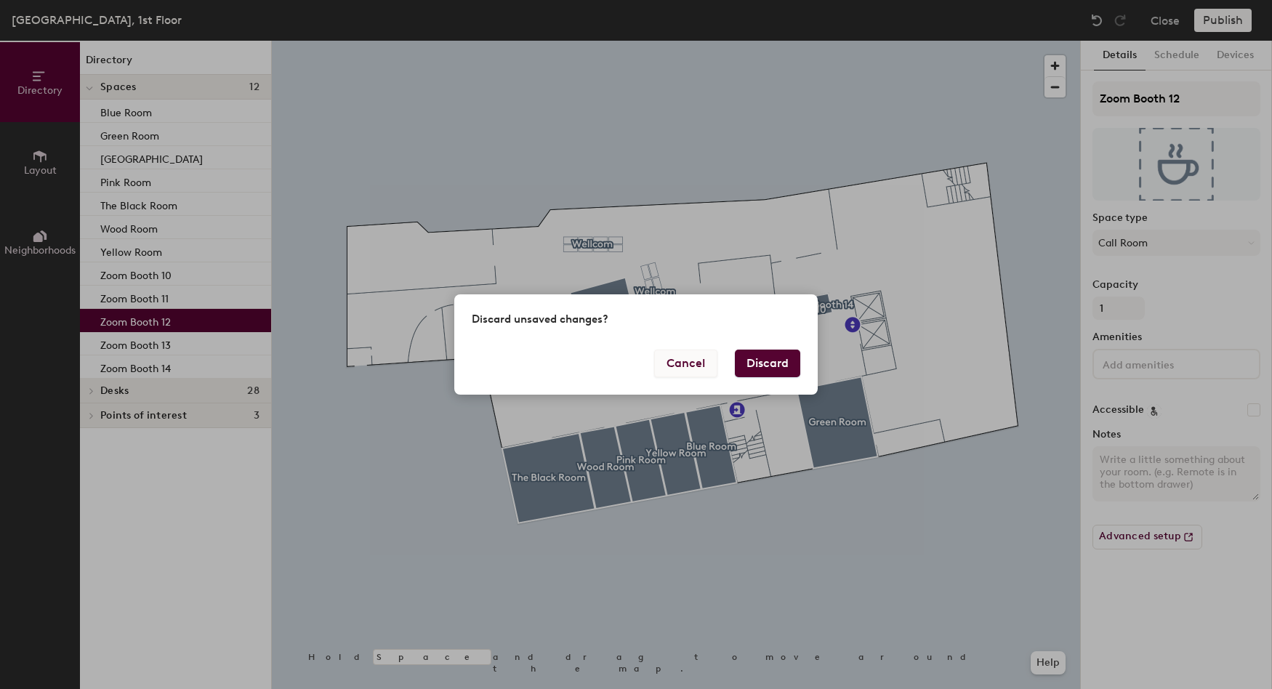
click at [695, 362] on button "Cancel" at bounding box center [685, 364] width 63 height 28
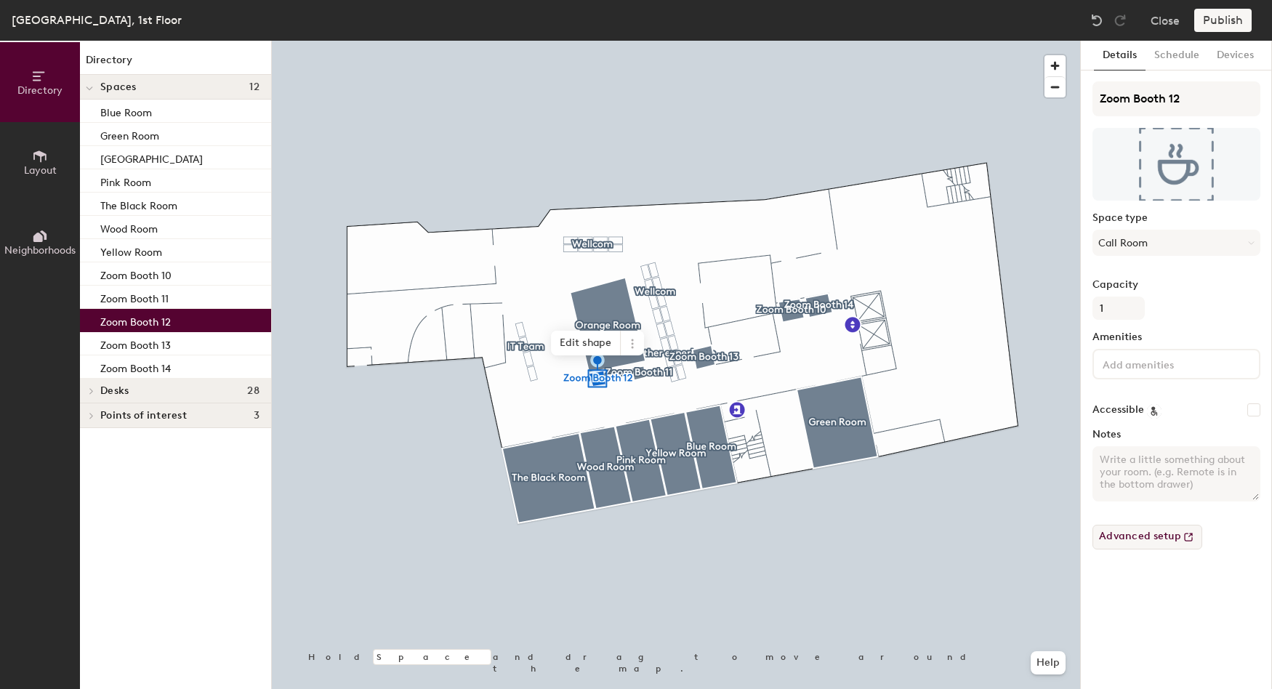
click at [1154, 533] on button "Advanced setup" at bounding box center [1147, 537] width 110 height 25
click at [116, 389] on span "Desks" at bounding box center [114, 391] width 28 height 12
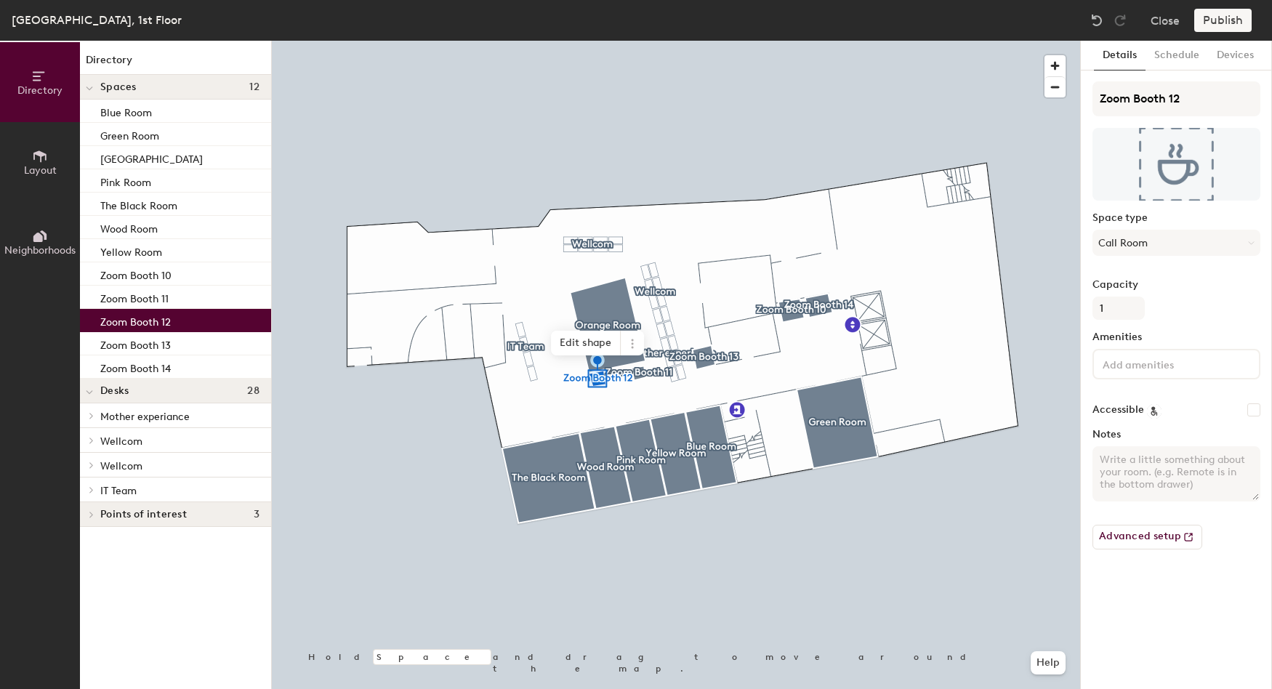
click at [100, 394] on span "Desks" at bounding box center [114, 391] width 28 height 12
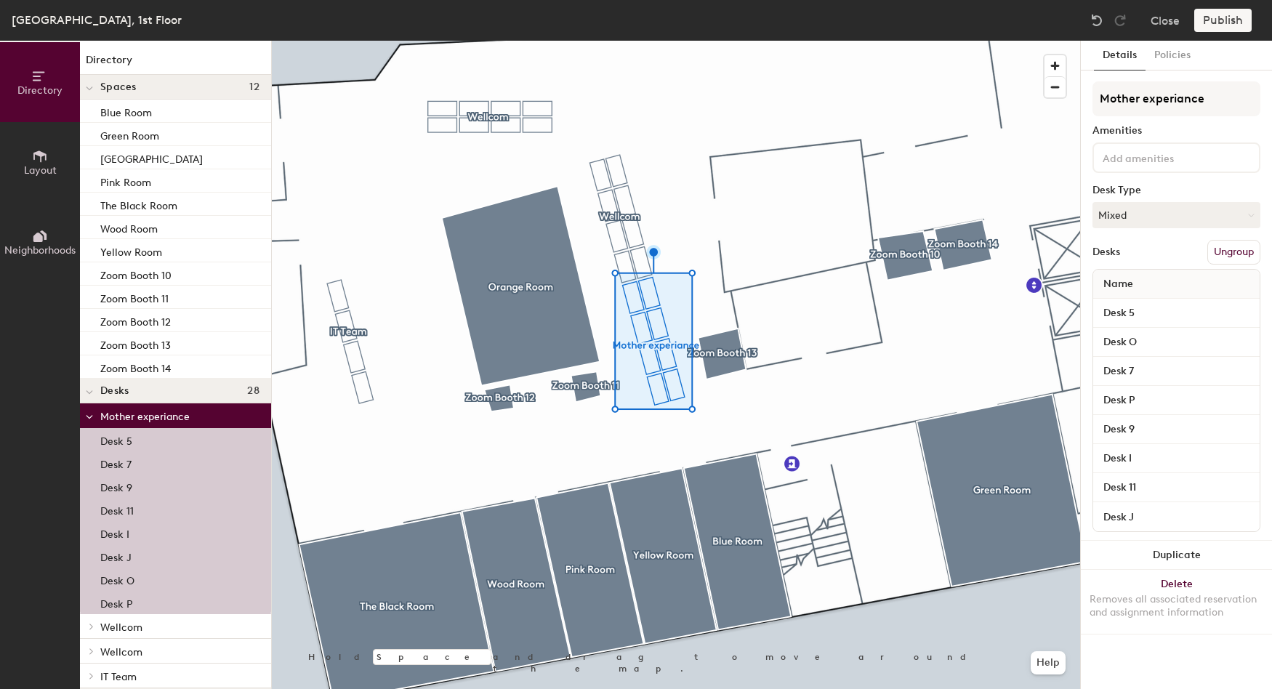
click at [89, 419] on icon at bounding box center [89, 417] width 7 height 6
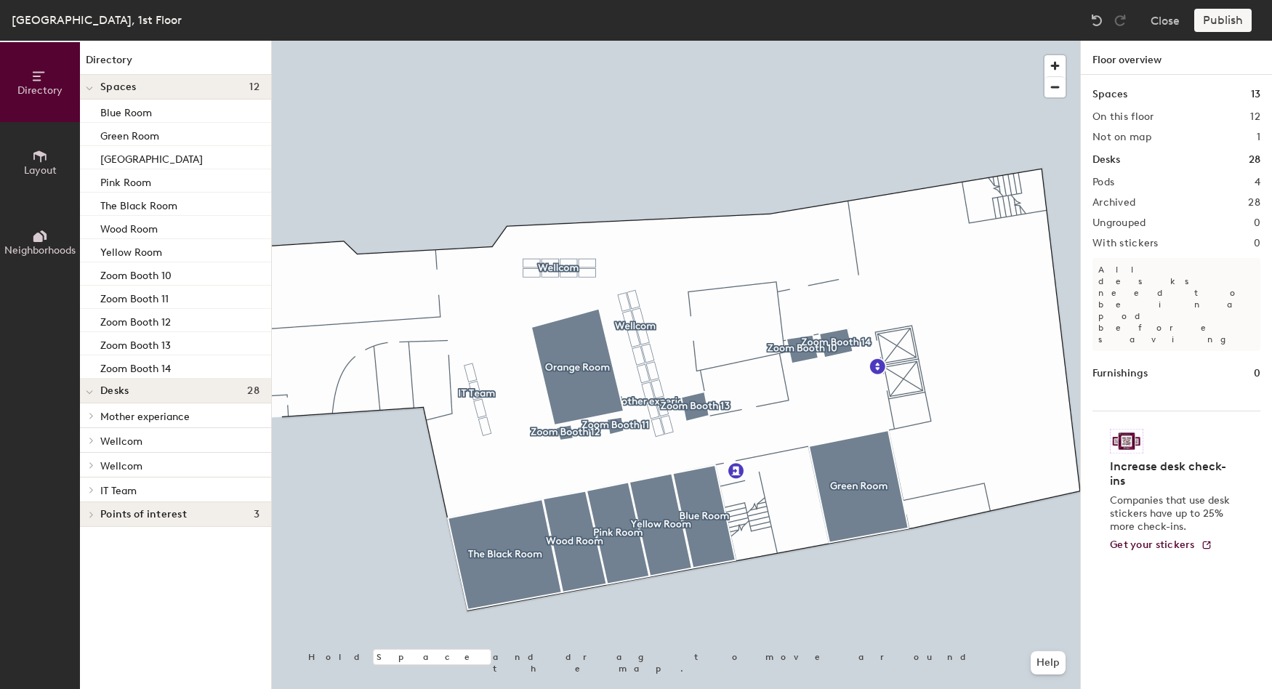
click at [1223, 20] on div "Publish" at bounding box center [1227, 20] width 66 height 23
click at [1218, 12] on div "Publish" at bounding box center [1227, 20] width 66 height 23
click at [1225, 10] on div "Publish" at bounding box center [1227, 20] width 66 height 23
click at [1229, 7] on div "Biscuit Building, 1st Floor Close Publish" at bounding box center [636, 20] width 1272 height 41
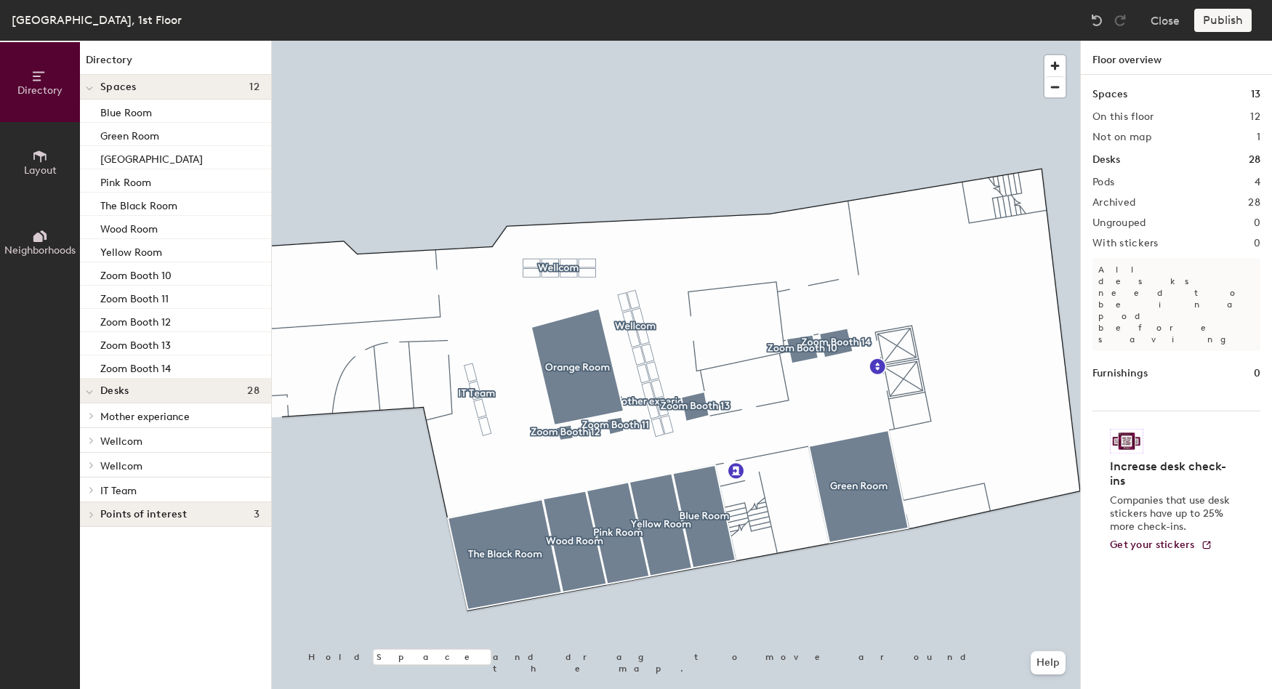
click at [1234, 7] on div "Biscuit Building, 1st Floor Close Publish" at bounding box center [636, 20] width 1272 height 41
click at [1253, 12] on div "Publish" at bounding box center [1227, 20] width 66 height 23
click at [1256, 20] on div "Publish" at bounding box center [1227, 20] width 66 height 23
click at [1261, 32] on div "Biscuit Building, 1st Floor Close Publish" at bounding box center [636, 20] width 1272 height 41
click at [1228, 29] on div "Biscuit Building, 1st Floor Close Publish" at bounding box center [636, 20] width 1272 height 41
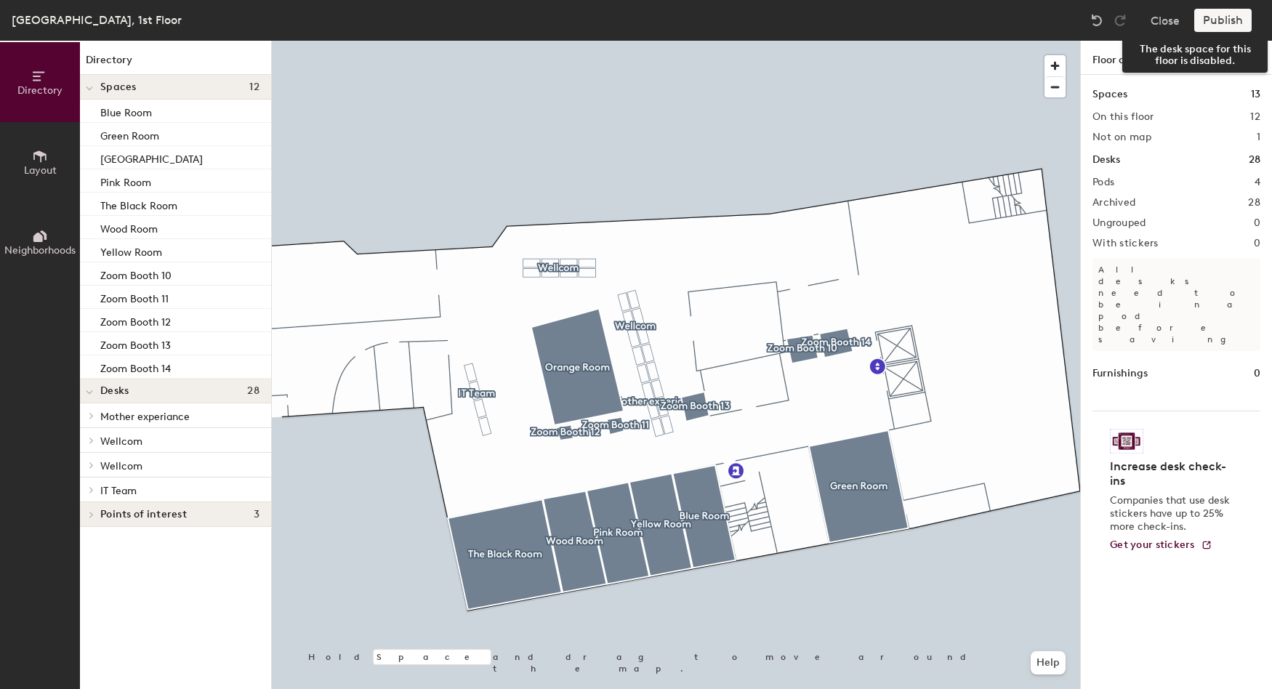
click at [1230, 26] on div "Publish" at bounding box center [1227, 20] width 66 height 23
click at [1226, 23] on div "Publish" at bounding box center [1227, 20] width 66 height 23
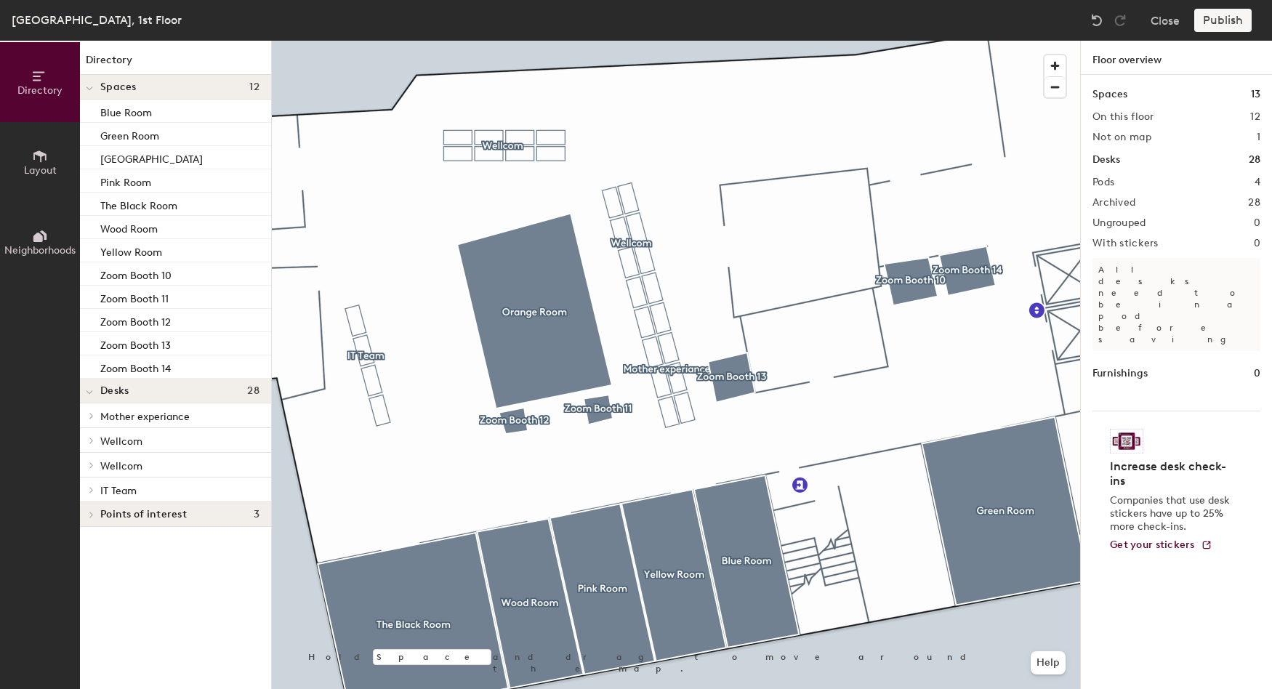
click at [140, 91] on h4 "Spaces 12" at bounding box center [179, 87] width 159 height 12
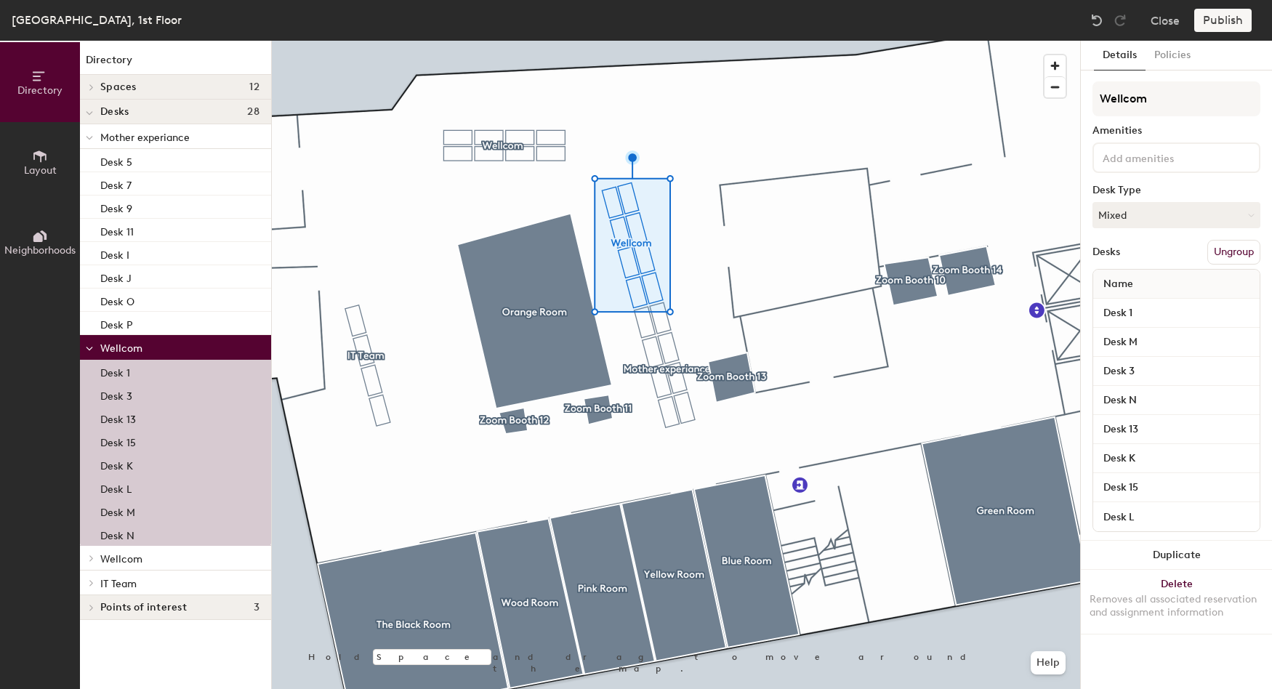
click at [1202, 23] on div "Publish" at bounding box center [1227, 20] width 66 height 23
click at [96, 349] on div at bounding box center [89, 347] width 19 height 24
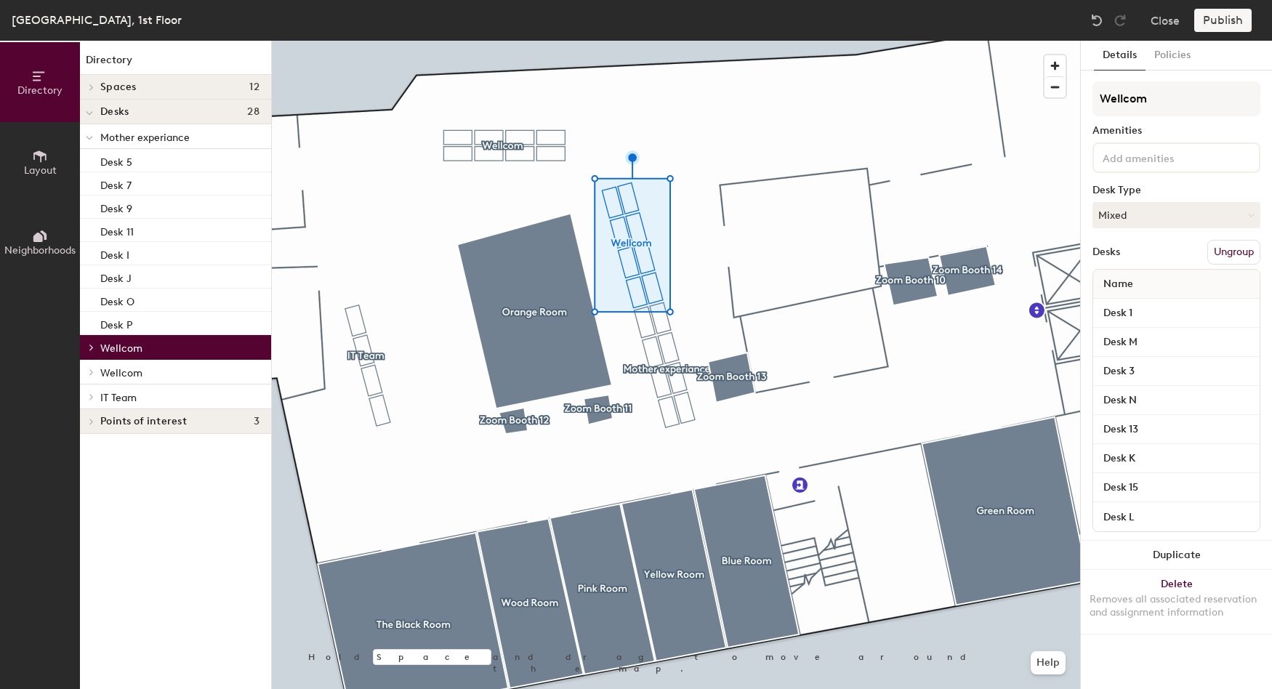
click at [89, 390] on div at bounding box center [89, 396] width 19 height 24
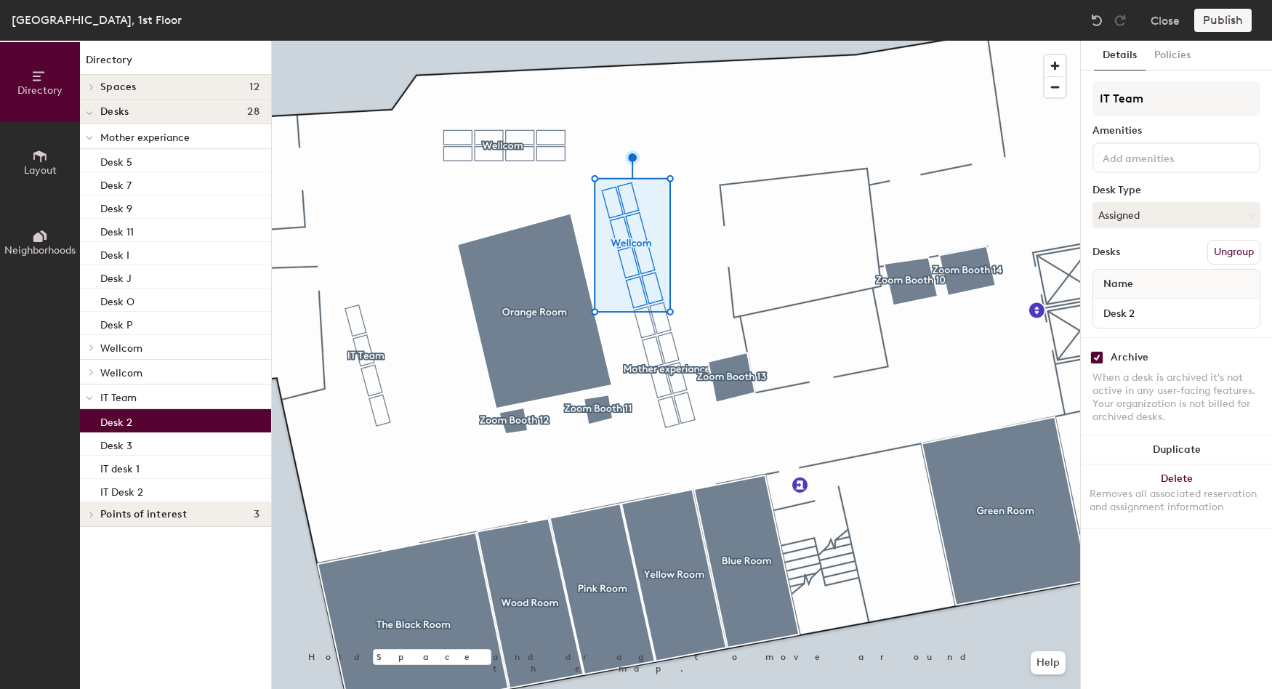
click at [115, 416] on p "Desk 2" at bounding box center [116, 420] width 32 height 17
click at [117, 432] on div "Desk 2" at bounding box center [175, 420] width 191 height 23
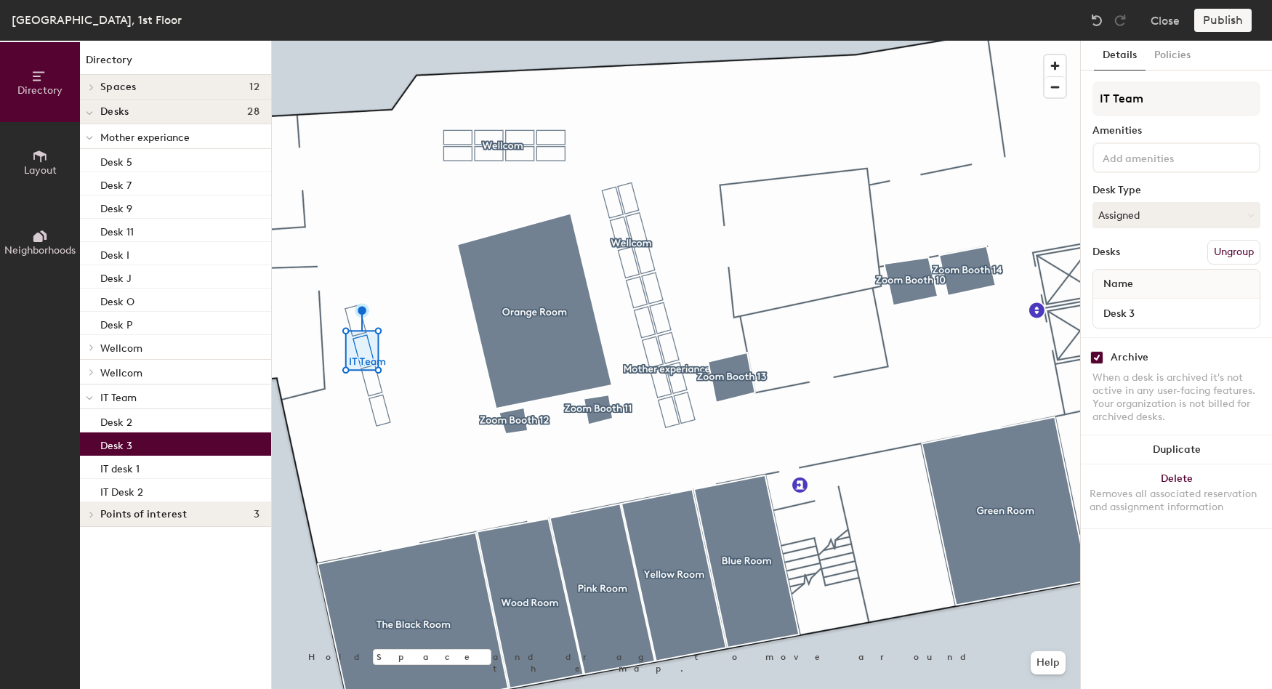
click at [129, 447] on p "Desk 3" at bounding box center [116, 443] width 32 height 17
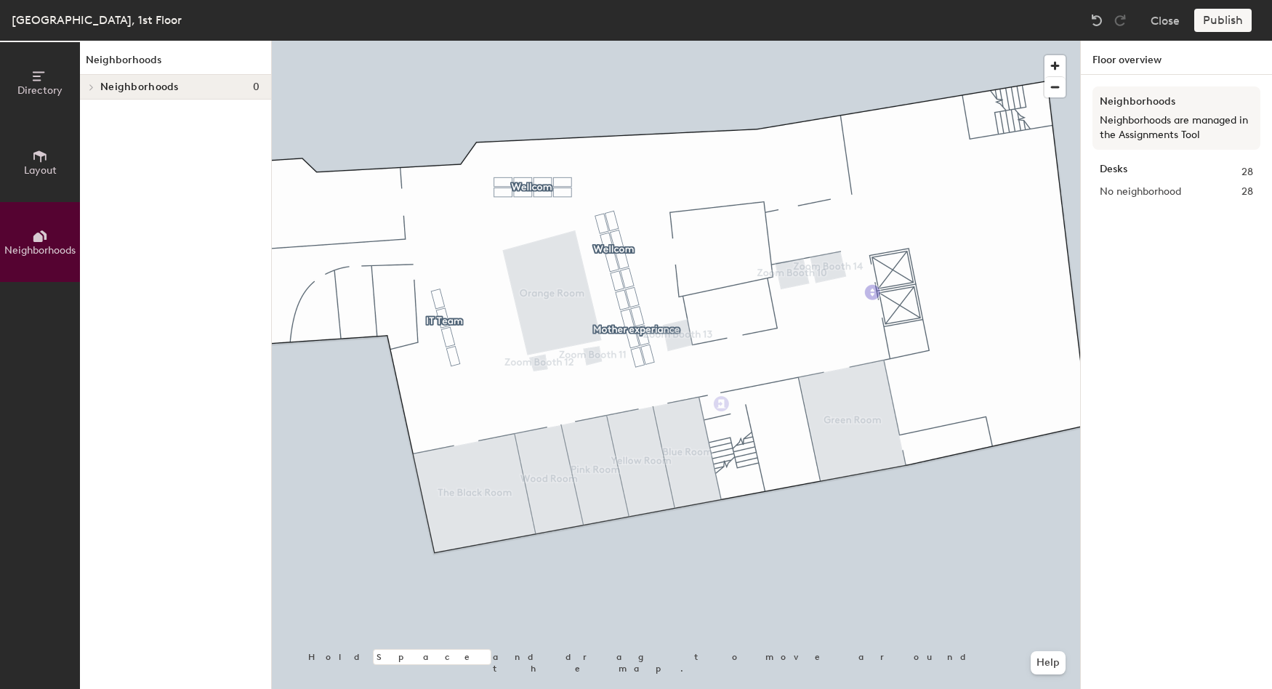
click at [26, 92] on span "Directory" at bounding box center [39, 90] width 45 height 12
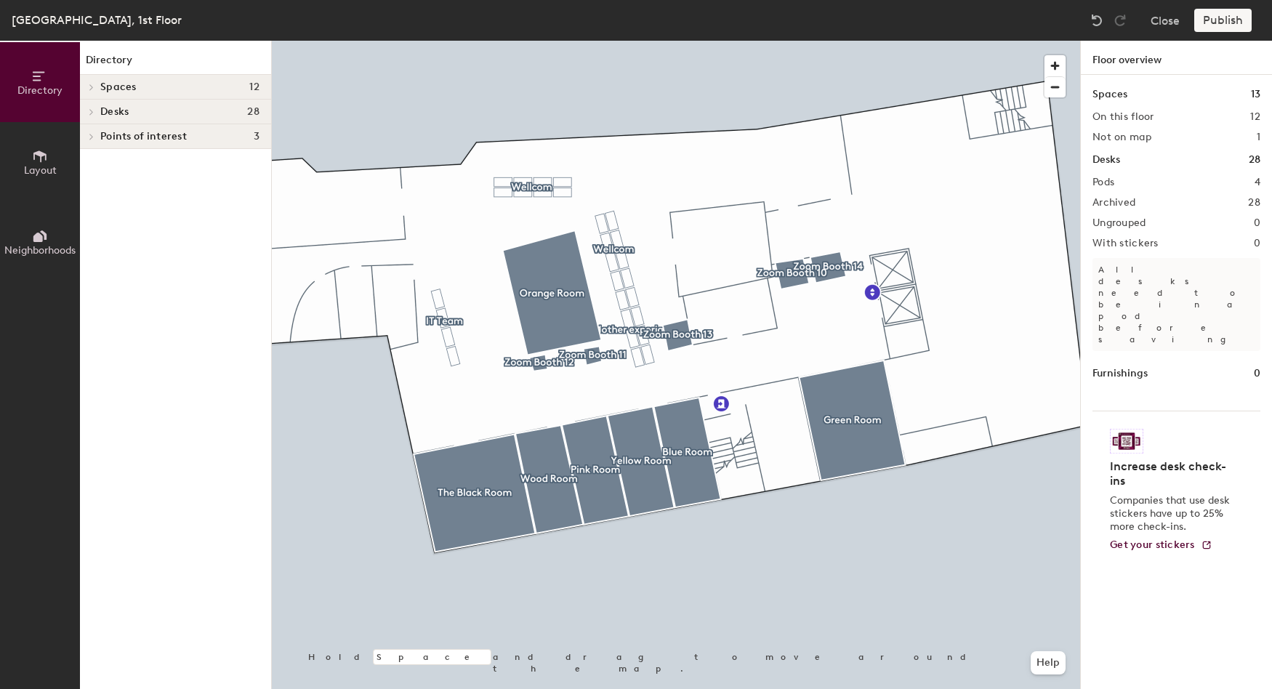
click at [1171, 411] on div "Increase desk check-ins Companies that use desk stickers have up to 25% more ch…" at bounding box center [1176, 490] width 168 height 158
drag, startPoint x: 1159, startPoint y: 440, endPoint x: 1203, endPoint y: 469, distance: 52.8
click at [1203, 494] on p "Companies that use desk stickers have up to 25% more check-ins." at bounding box center [1172, 513] width 124 height 39
drag, startPoint x: 1203, startPoint y: 469, endPoint x: 1182, endPoint y: 424, distance: 50.1
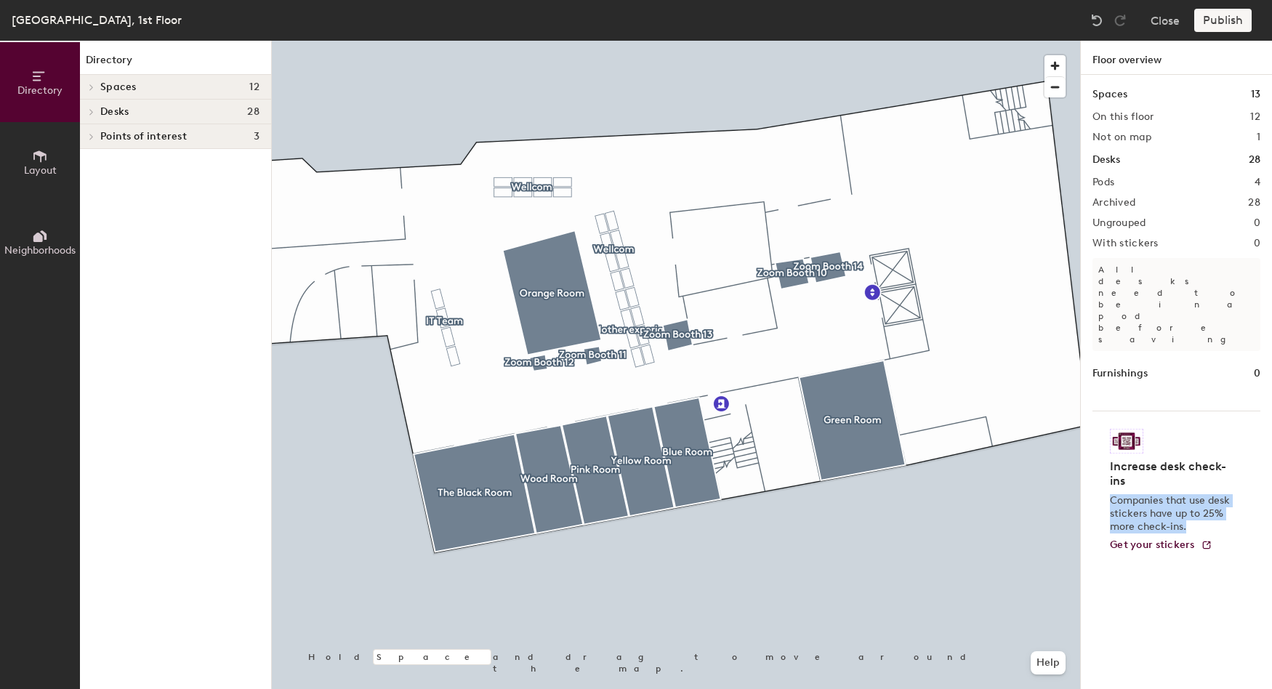
click at [1182, 453] on div "Increase desk check-ins Companies that use desk stickers have up to 25% more ch…" at bounding box center [1172, 502] width 124 height 98
click at [1182, 459] on h4 "Increase desk check-ins" at bounding box center [1172, 473] width 124 height 29
click at [124, 93] on div "Spaces 12" at bounding box center [175, 87] width 191 height 25
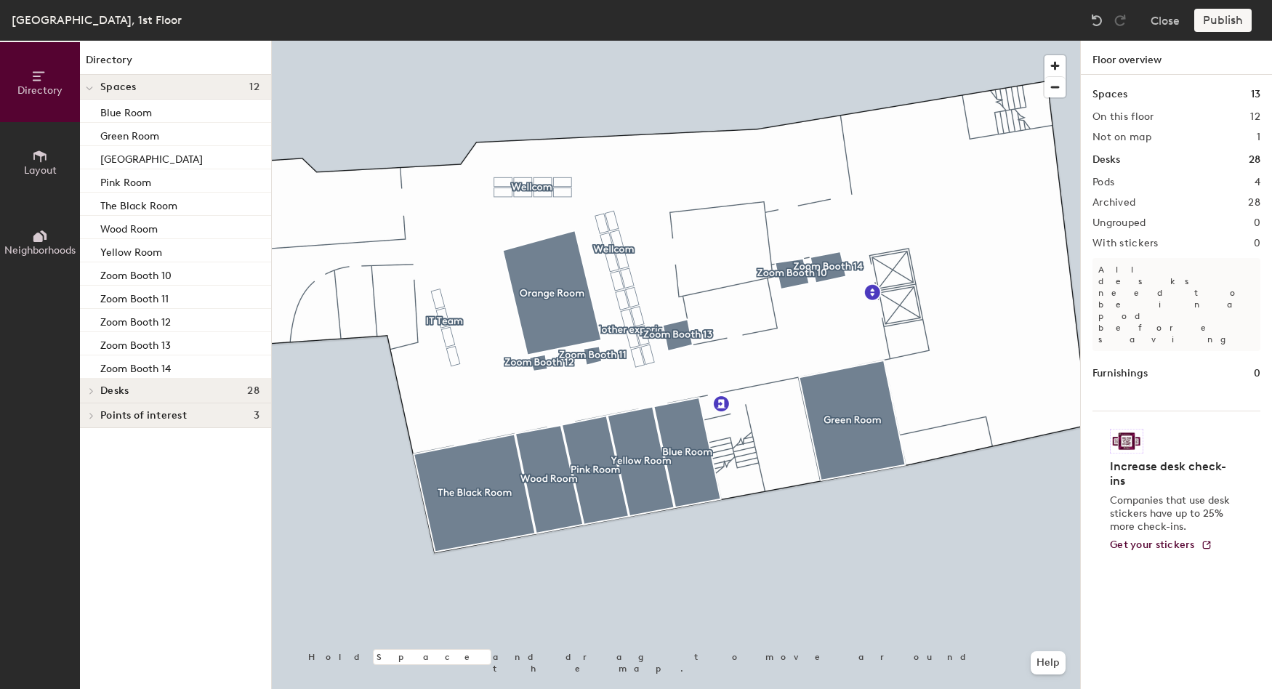
click at [28, 100] on button "Directory" at bounding box center [40, 82] width 80 height 80
drag, startPoint x: 1253, startPoint y: 202, endPoint x: 1259, endPoint y: 210, distance: 10.3
click at [1259, 210] on div "Spaces 13 On this floor 12 Not on map 1 Desks 28 Pods 4 Archived 28 Ungrouped 0…" at bounding box center [1176, 399] width 191 height 648
drag, startPoint x: 1257, startPoint y: 205, endPoint x: 1243, endPoint y: 201, distance: 14.5
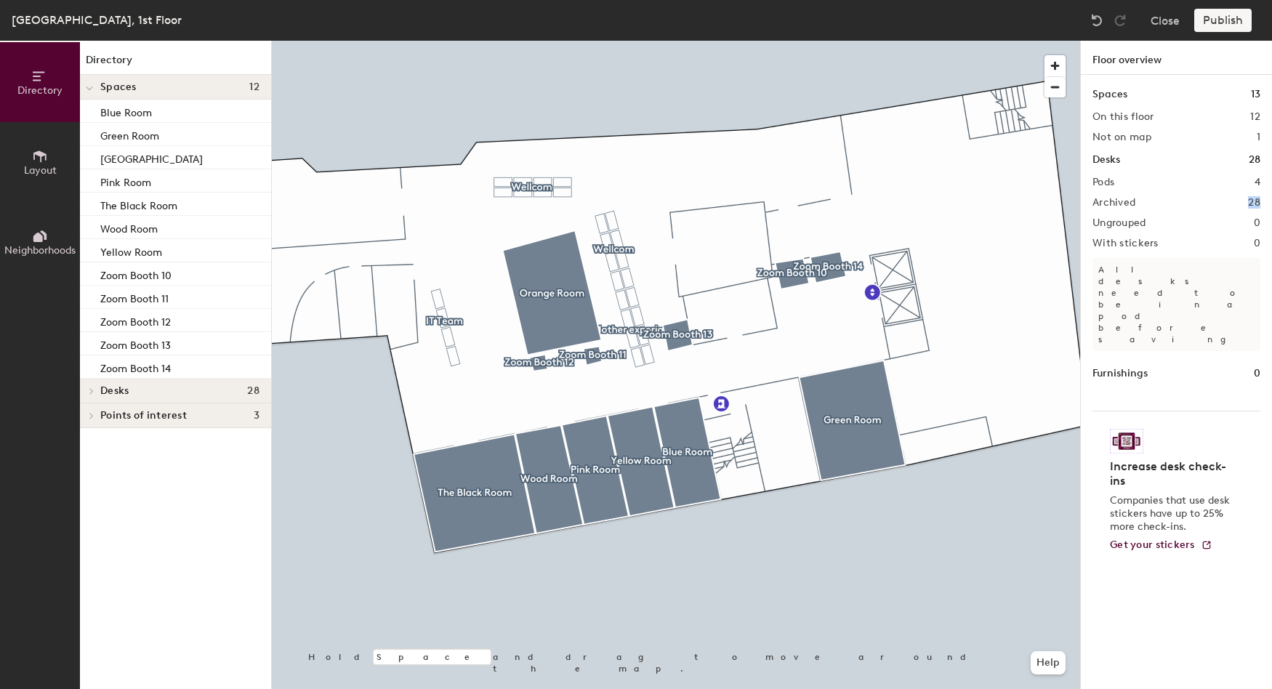
click at [1243, 201] on div "Archived 28" at bounding box center [1176, 203] width 168 height 12
click at [1258, 137] on div "Spaces 13 On this floor 12 Not on map 1 Desks 28 Pods 4 Archived 28 Ungrouped 0…" at bounding box center [1176, 399] width 191 height 648
click at [1258, 137] on h2 "1" at bounding box center [1259, 138] width 4 height 12
click at [93, 389] on icon at bounding box center [92, 390] width 6 height 7
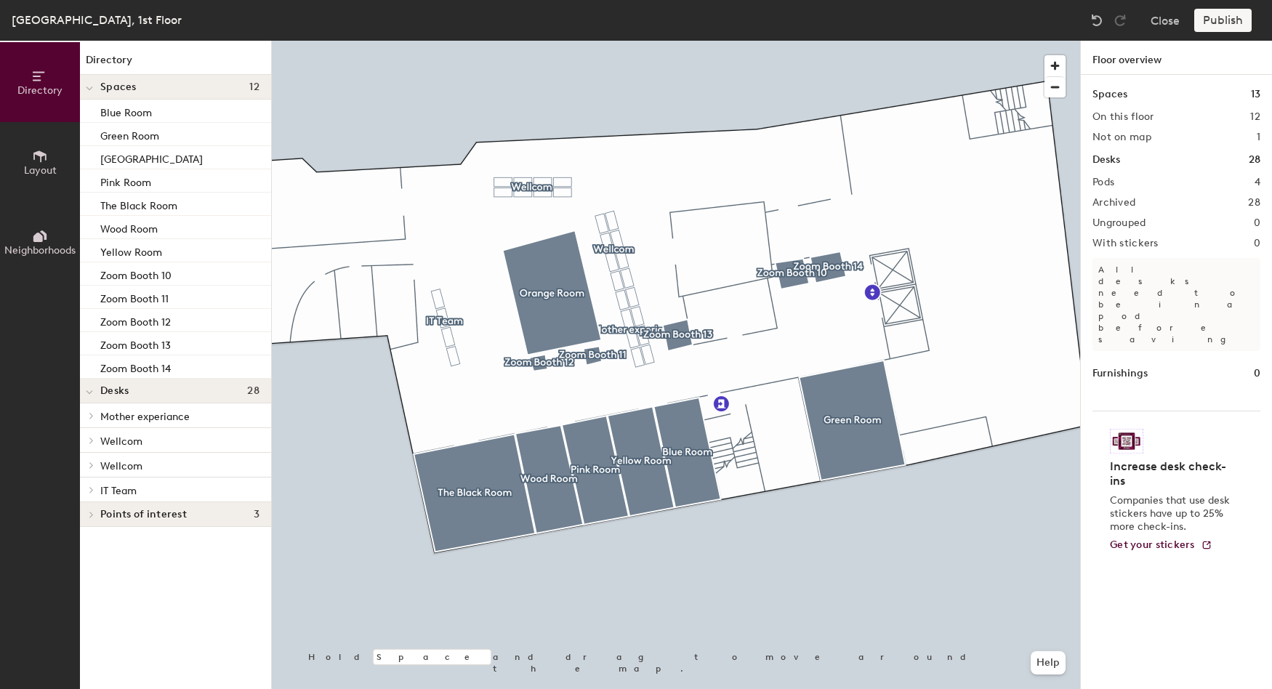
click at [92, 499] on div at bounding box center [89, 489] width 19 height 24
click at [92, 385] on div at bounding box center [89, 392] width 7 height 16
click at [92, 419] on div at bounding box center [89, 415] width 19 height 24
click at [92, 419] on icon at bounding box center [89, 417] width 7 height 6
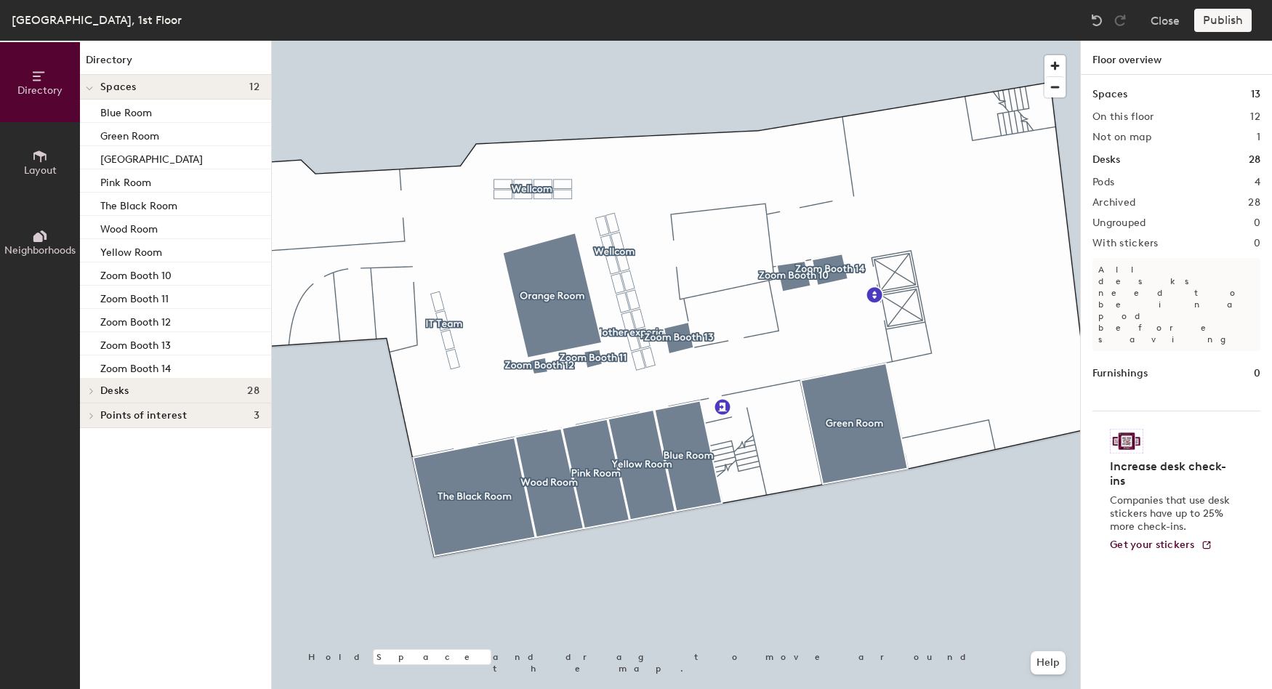
click at [1259, 133] on h2 "1" at bounding box center [1259, 138] width 4 height 12
click at [1253, 105] on div "Spaces 13 On this floor 12 Not on map 1 Desks 28 Pods 4 Archived 28 Ungrouped 0…" at bounding box center [1176, 399] width 191 height 648
click at [1254, 96] on h1 "13" at bounding box center [1255, 94] width 9 height 16
click at [91, 81] on div at bounding box center [89, 89] width 7 height 16
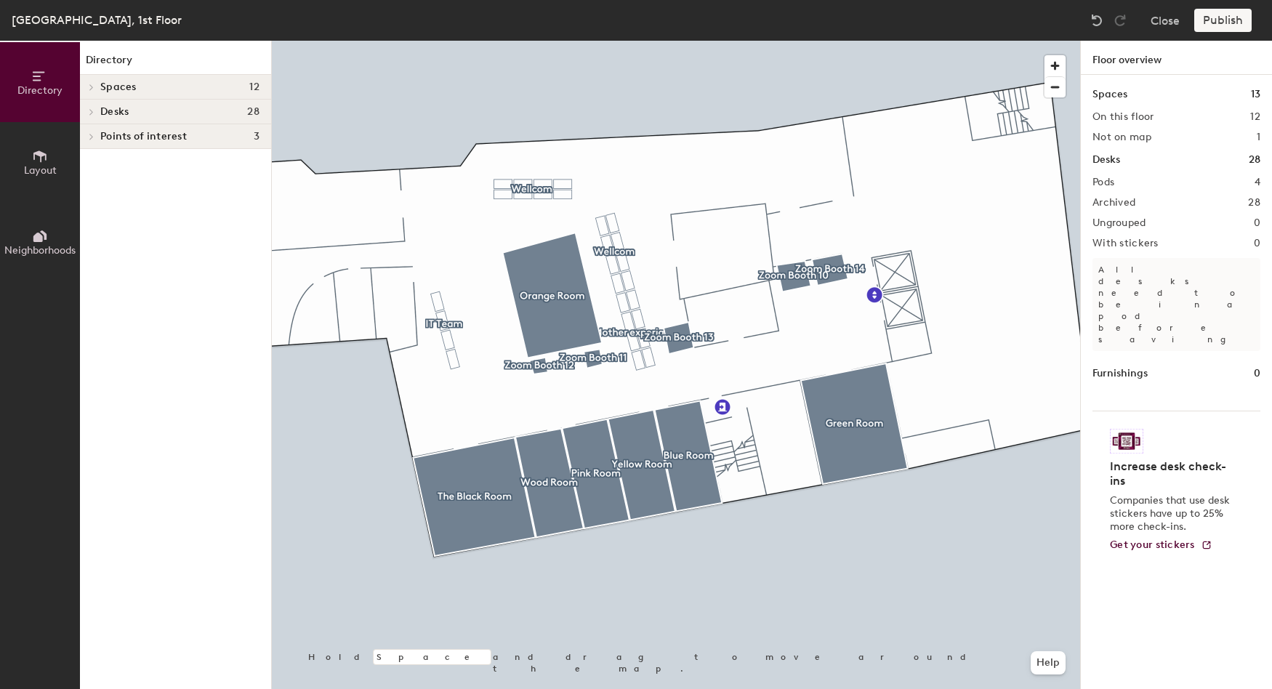
click at [91, 81] on div at bounding box center [89, 87] width 19 height 24
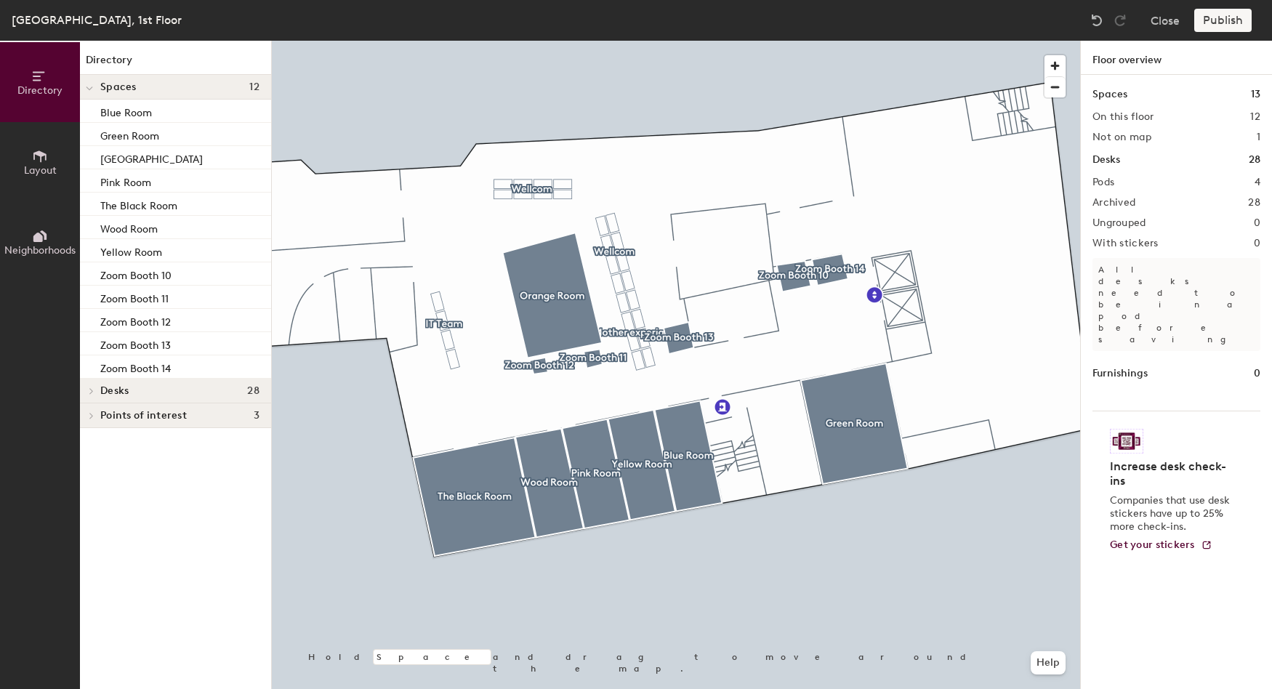
click at [91, 81] on div at bounding box center [89, 89] width 7 height 16
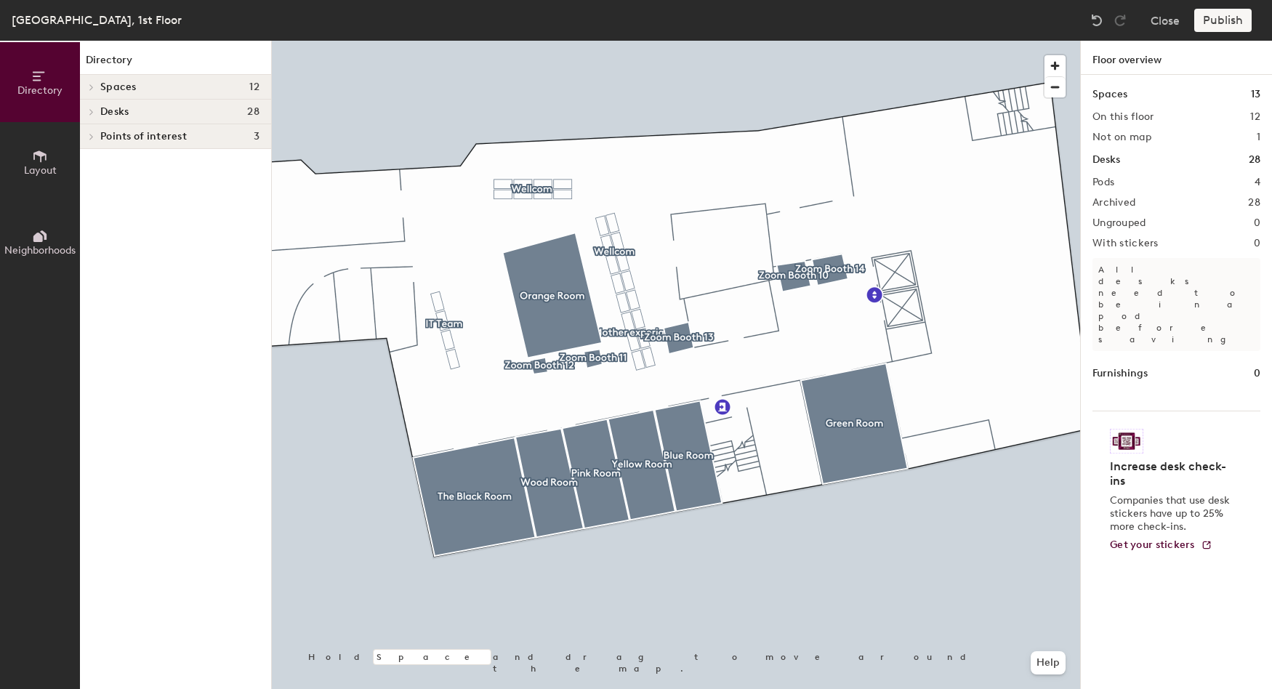
click at [60, 132] on button "Layout" at bounding box center [40, 162] width 80 height 80
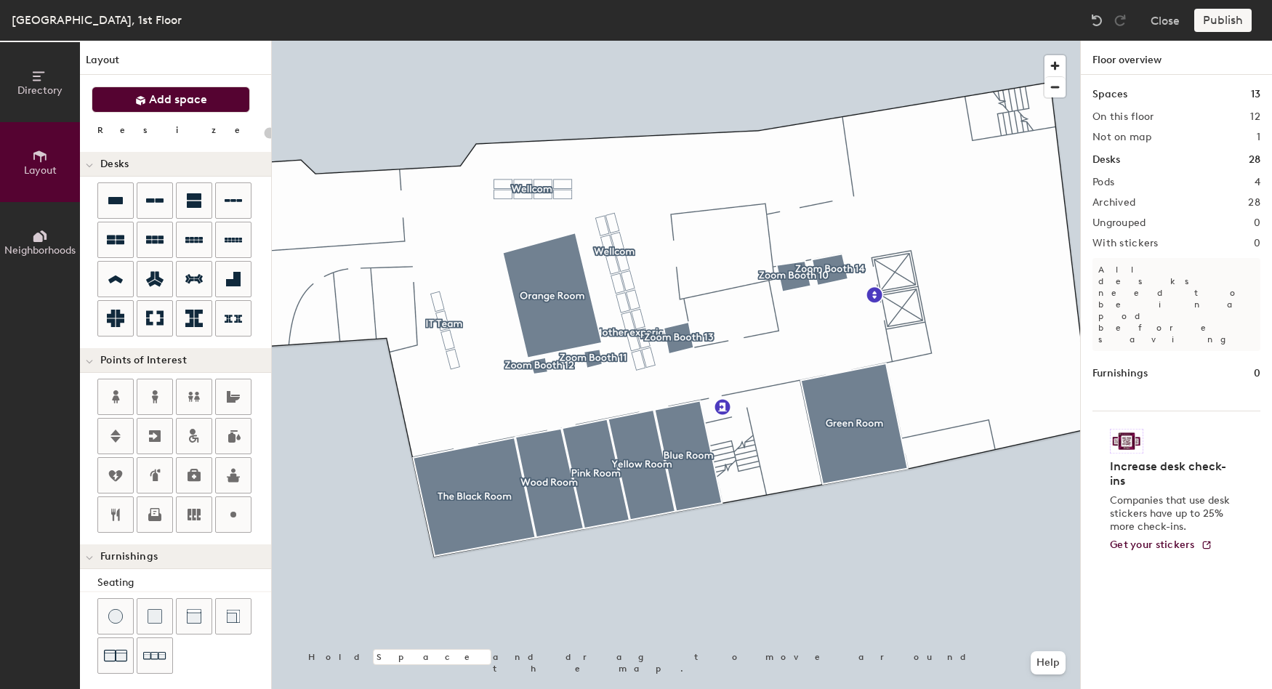
click at [176, 106] on span "Add space" at bounding box center [178, 99] width 58 height 15
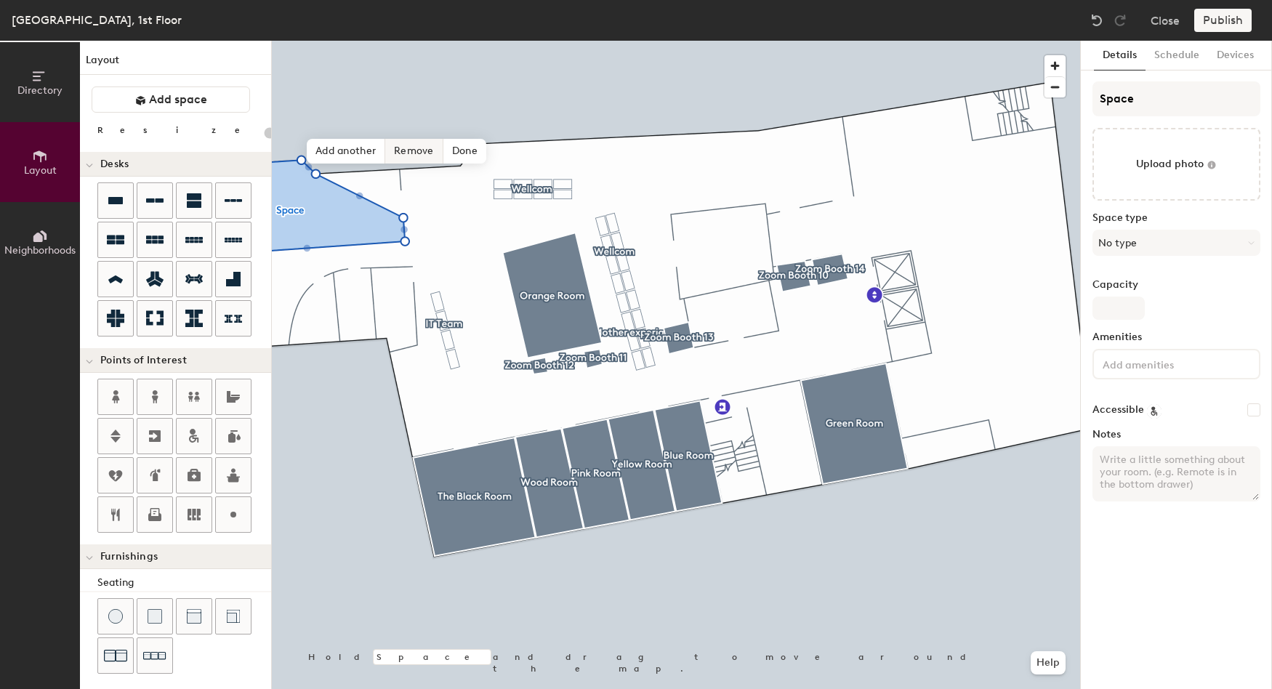
click at [420, 150] on span "Remove" at bounding box center [414, 151] width 58 height 25
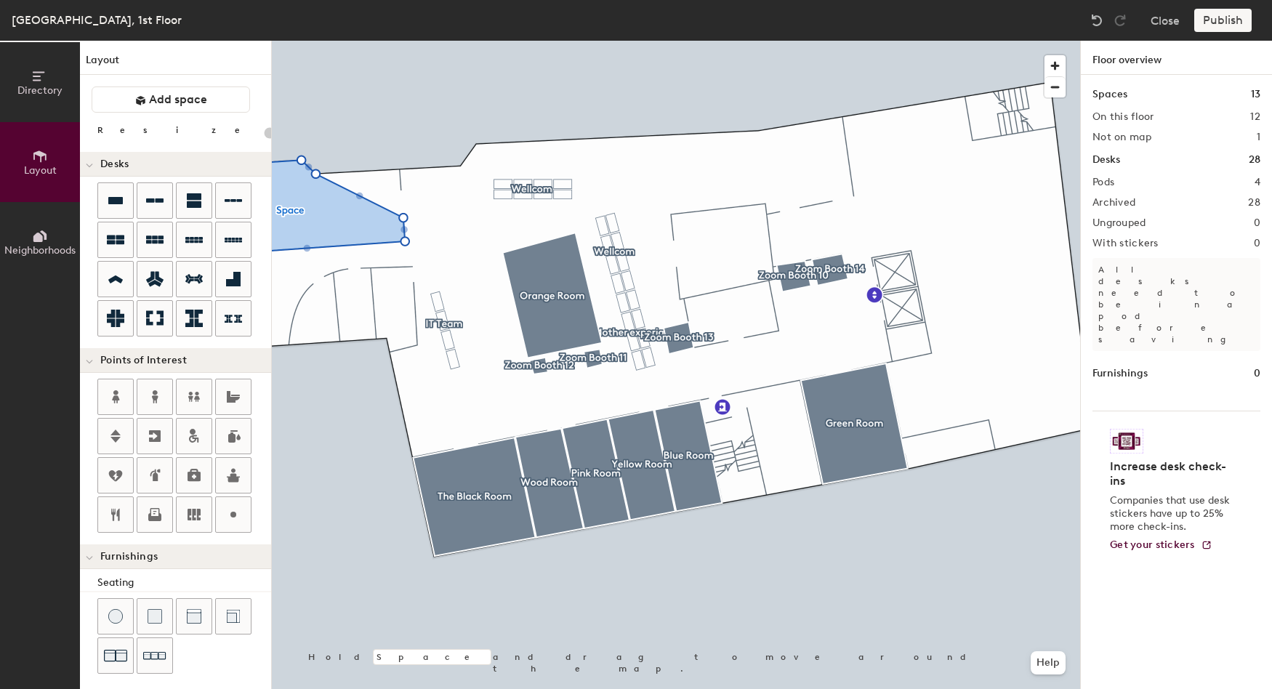
type input "20"
drag, startPoint x: 400, startPoint y: 234, endPoint x: 392, endPoint y: 230, distance: 8.8
click at [392, 230] on div at bounding box center [401, 234] width 19 height 9
click at [1209, 20] on div "Publish" at bounding box center [1227, 20] width 66 height 23
click at [1219, 27] on div "Publish" at bounding box center [1227, 20] width 66 height 23
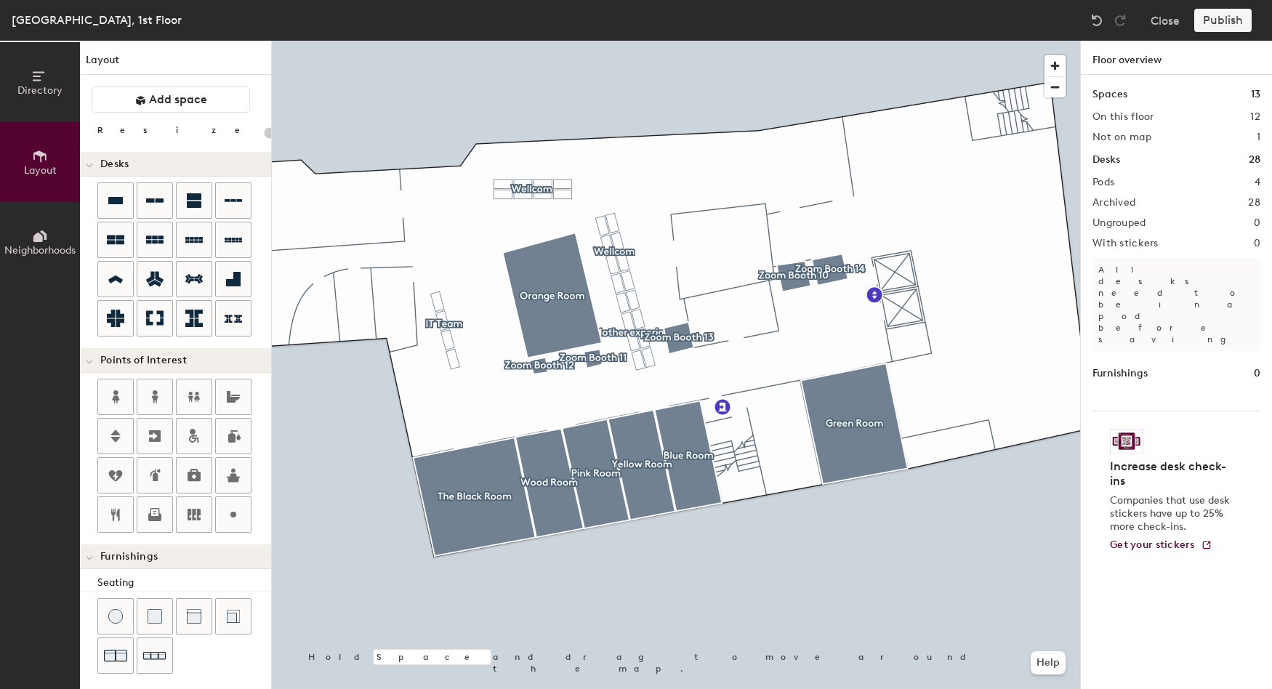
click at [1111, 62] on h1 "Floor overview" at bounding box center [1176, 58] width 191 height 34
click at [1058, 672] on button "Help" at bounding box center [1048, 662] width 35 height 23
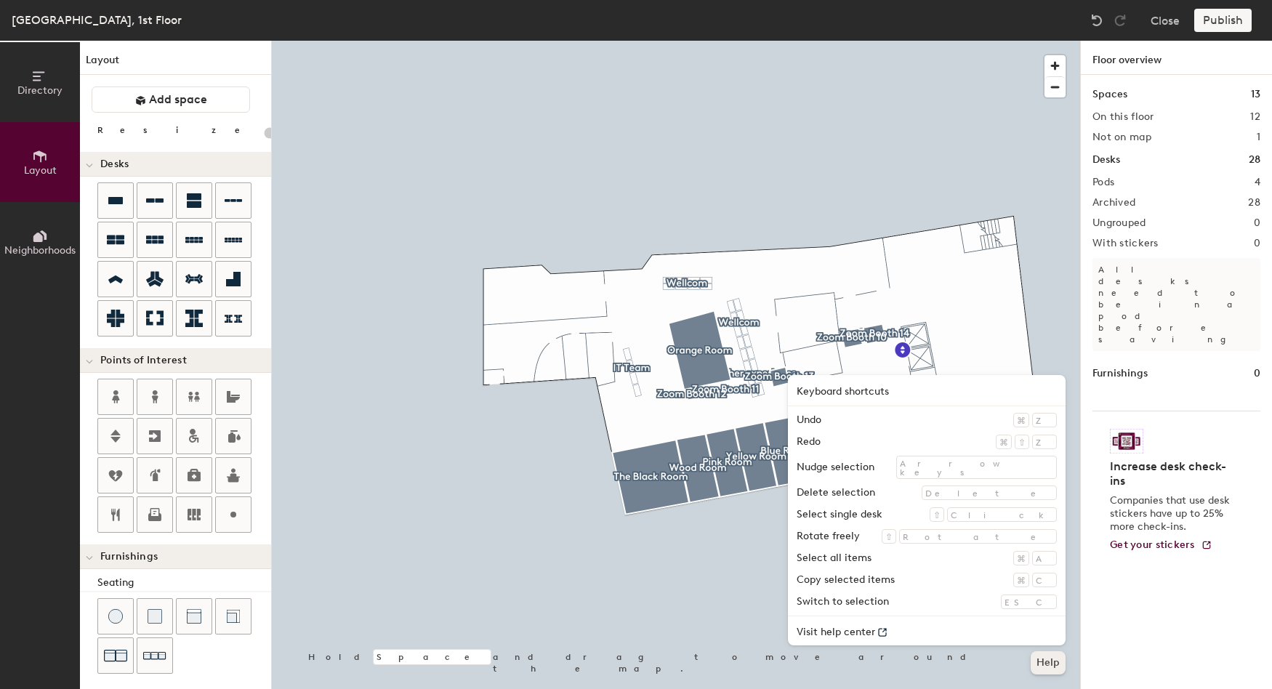
click at [1057, 669] on button "Help" at bounding box center [1048, 662] width 35 height 23
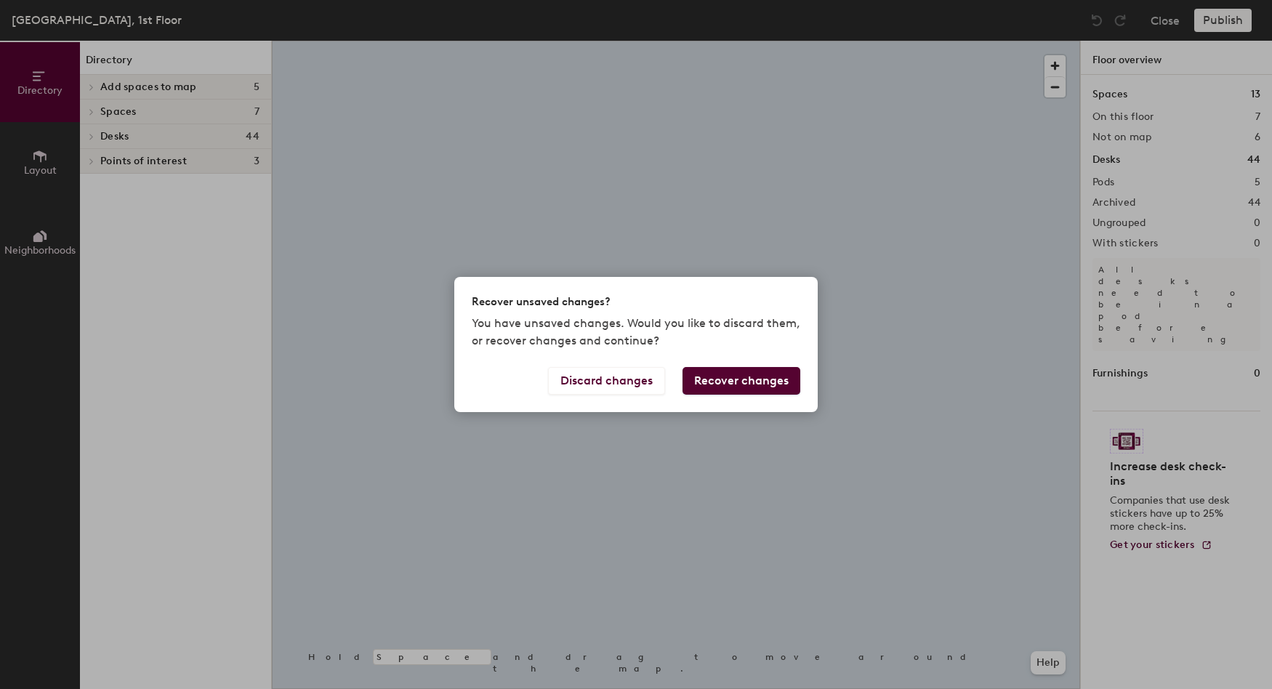
click at [741, 385] on button "Recover changes" at bounding box center [741, 381] width 118 height 28
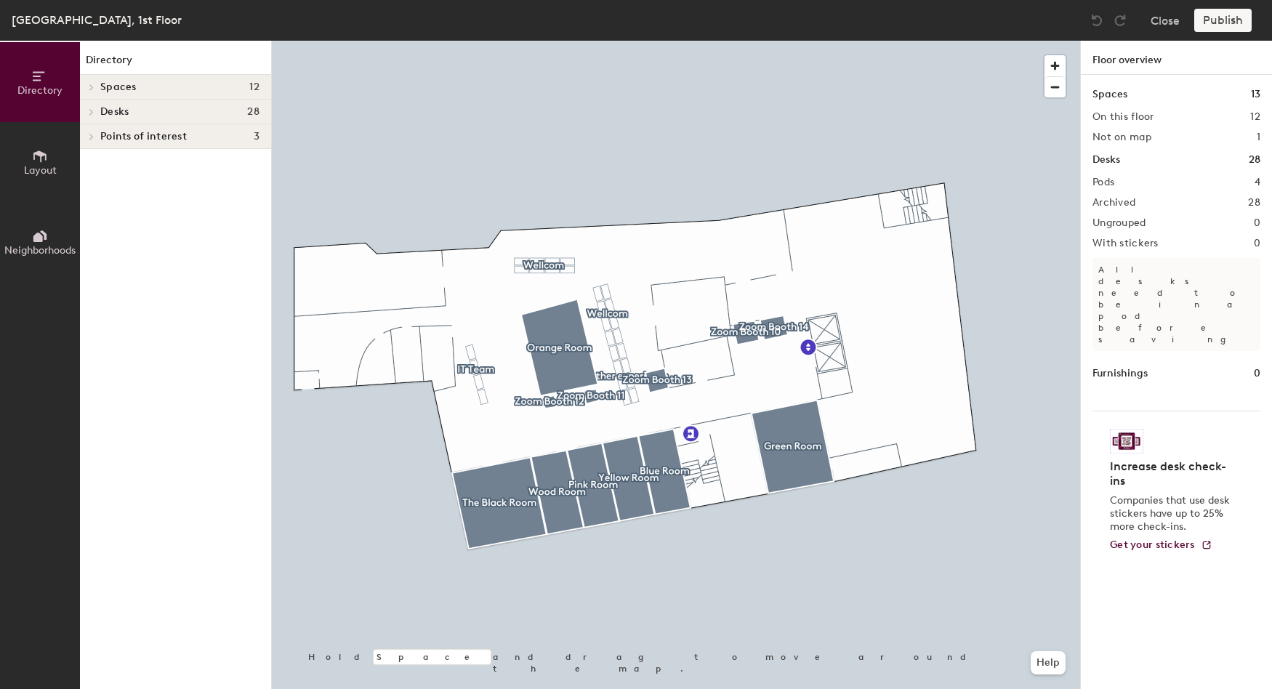
click at [1237, 23] on div "Publish" at bounding box center [1227, 20] width 66 height 23
click at [1227, 23] on div "Publish" at bounding box center [1227, 20] width 66 height 23
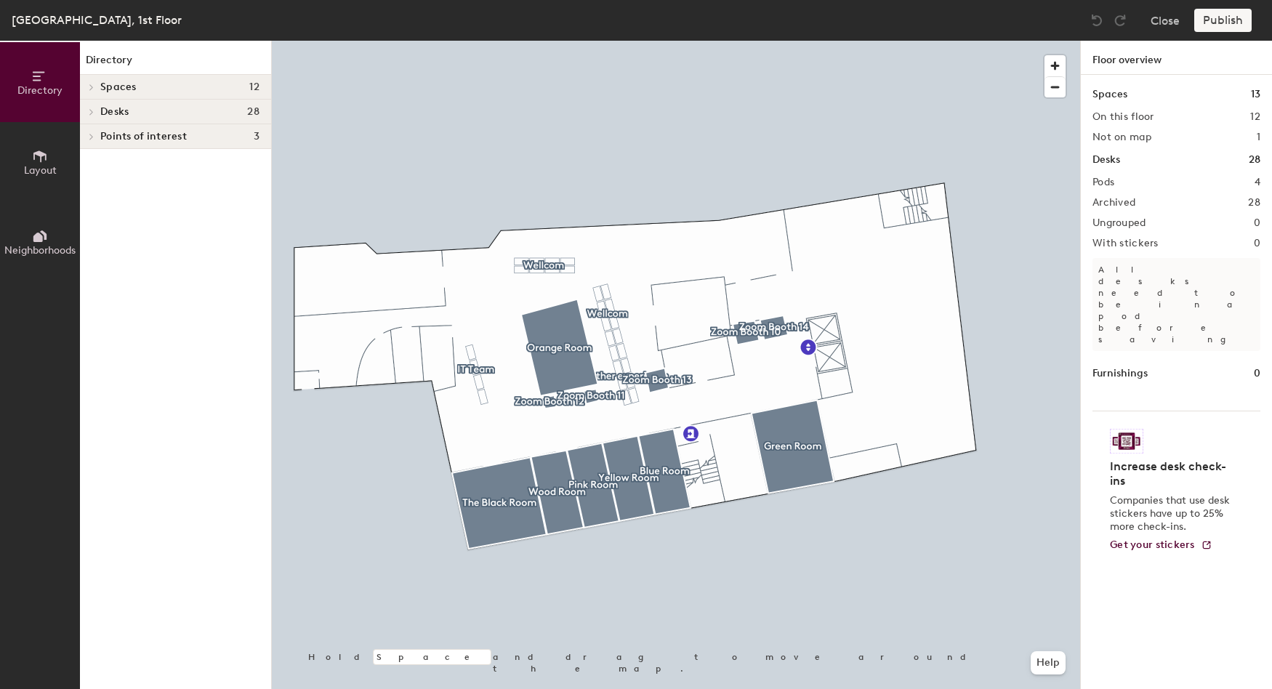
click at [1230, 21] on div "Publish" at bounding box center [1227, 20] width 66 height 23
click at [1214, 23] on div "Publish" at bounding box center [1227, 20] width 66 height 23
click at [1218, 19] on div "Publish" at bounding box center [1227, 20] width 66 height 23
click at [1219, 19] on div "Publish" at bounding box center [1227, 20] width 66 height 23
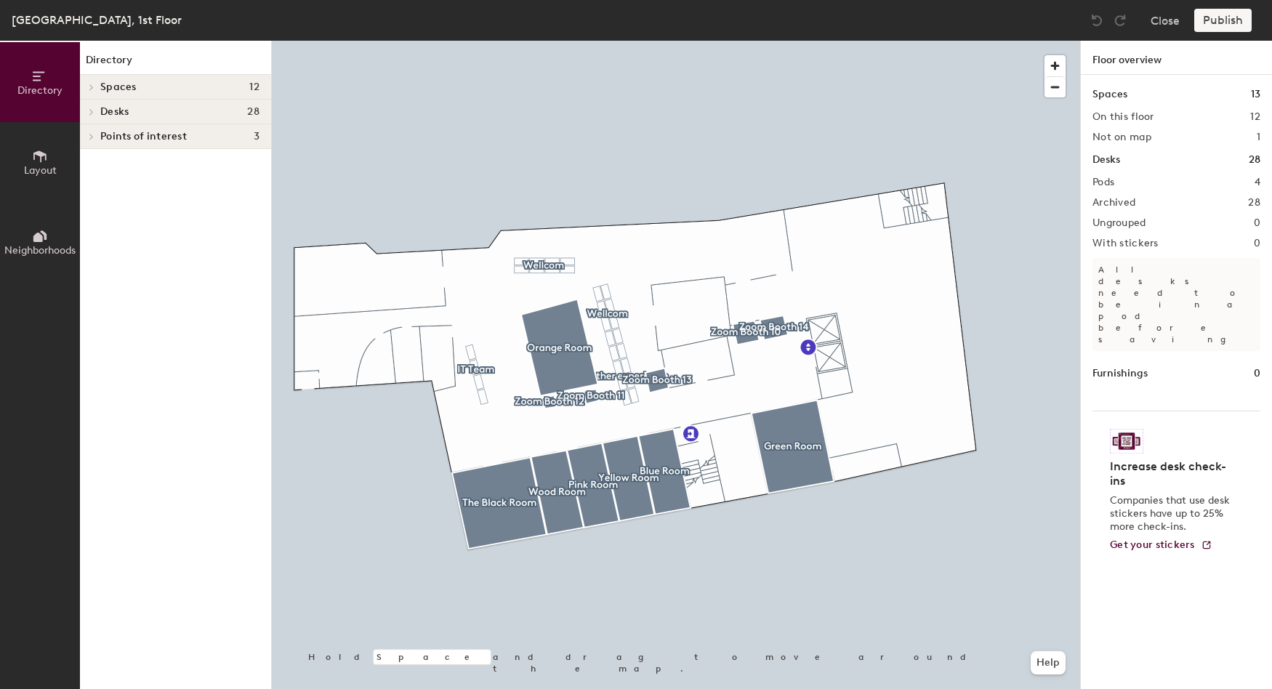
click at [1219, 19] on div "Publish" at bounding box center [1227, 20] width 66 height 23
click at [1162, 19] on button "Close" at bounding box center [1164, 20] width 29 height 23
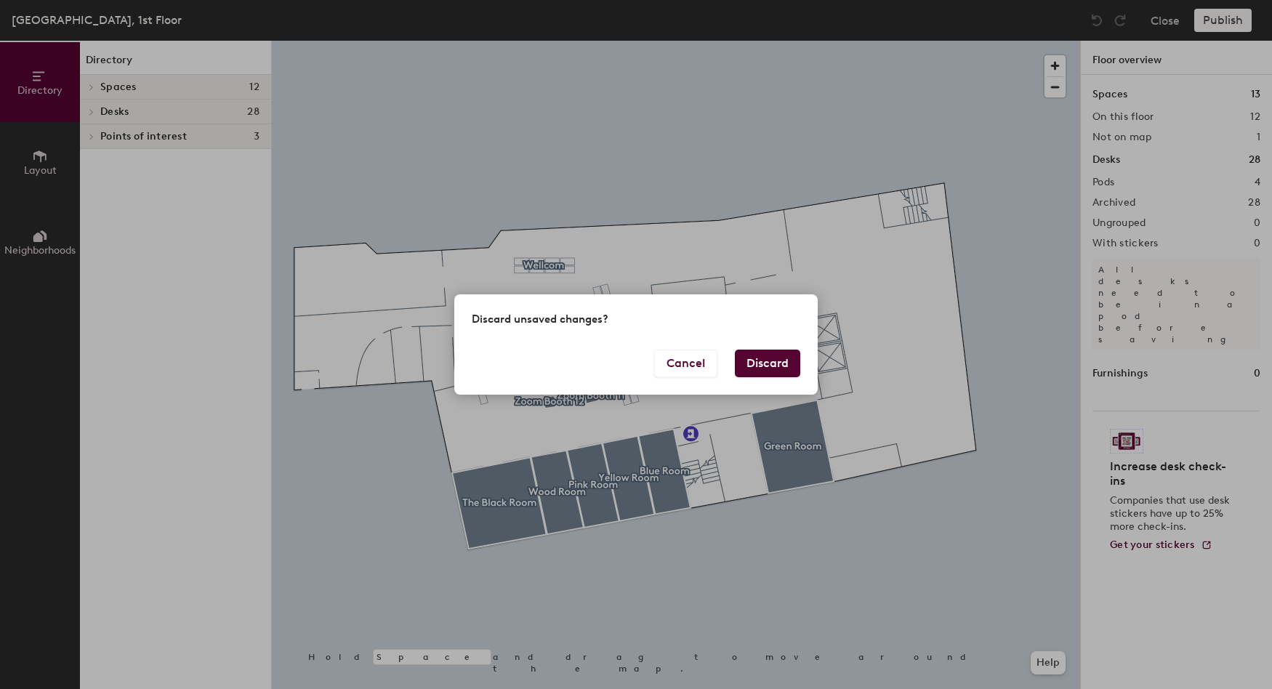
click at [767, 355] on button "Discard" at bounding box center [767, 364] width 65 height 28
